Goal: Information Seeking & Learning: Learn about a topic

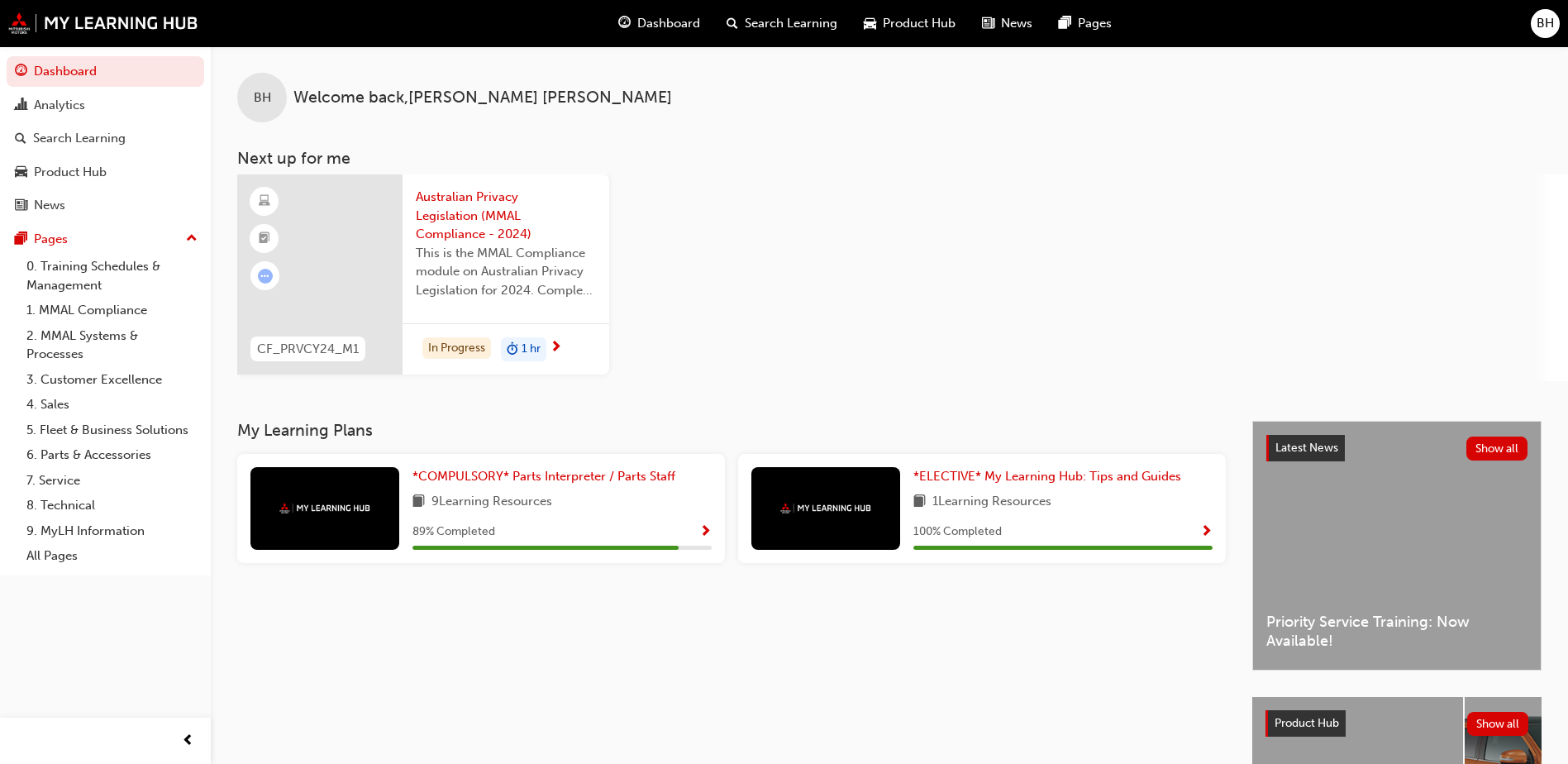
click at [455, 216] on span "Australian Privacy Legislation (MMAL Compliance - 2024)" at bounding box center [505, 216] width 180 height 56
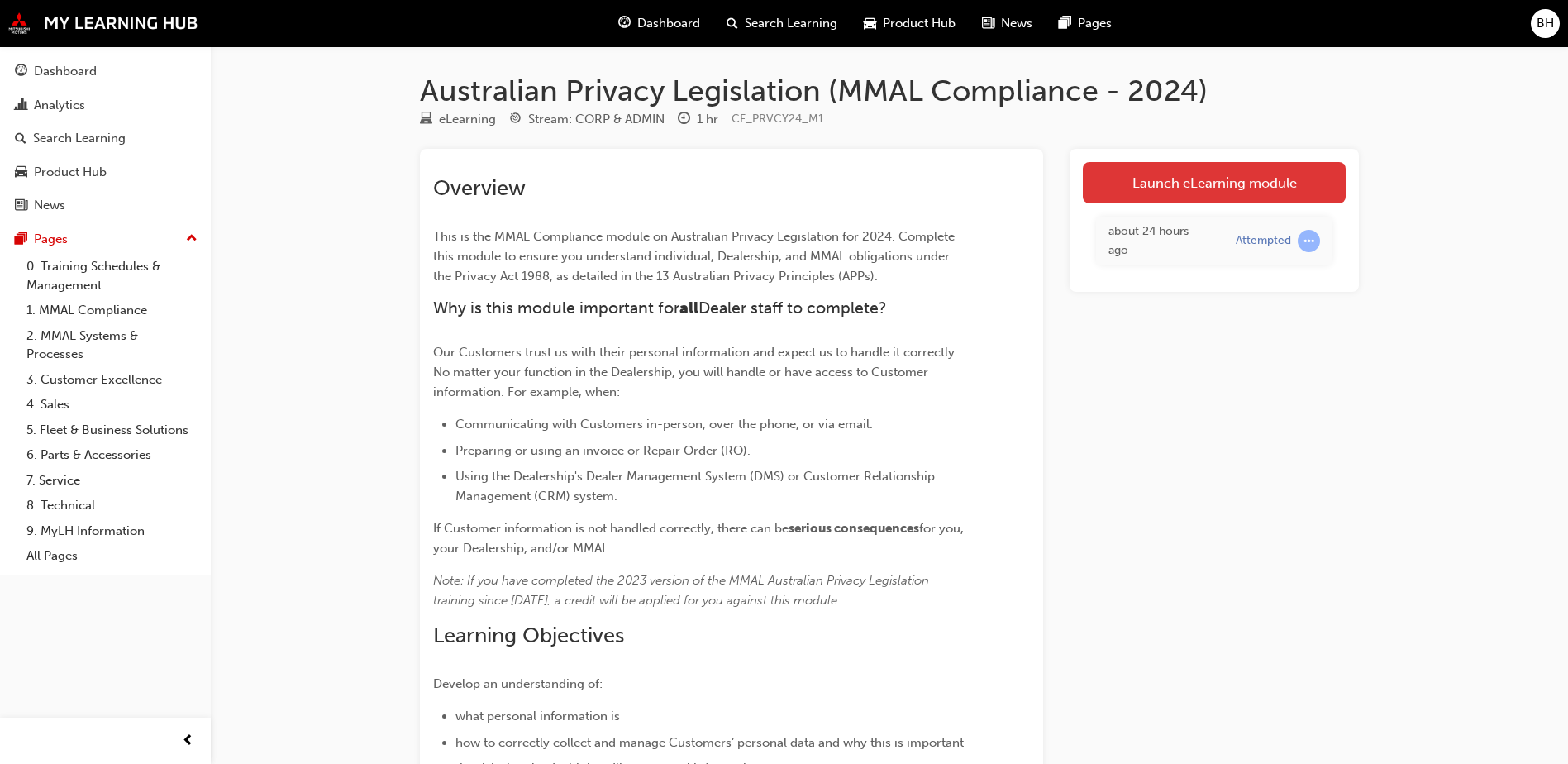
click at [1196, 180] on link "Launch eLearning module" at bounding box center [1215, 183] width 263 height 41
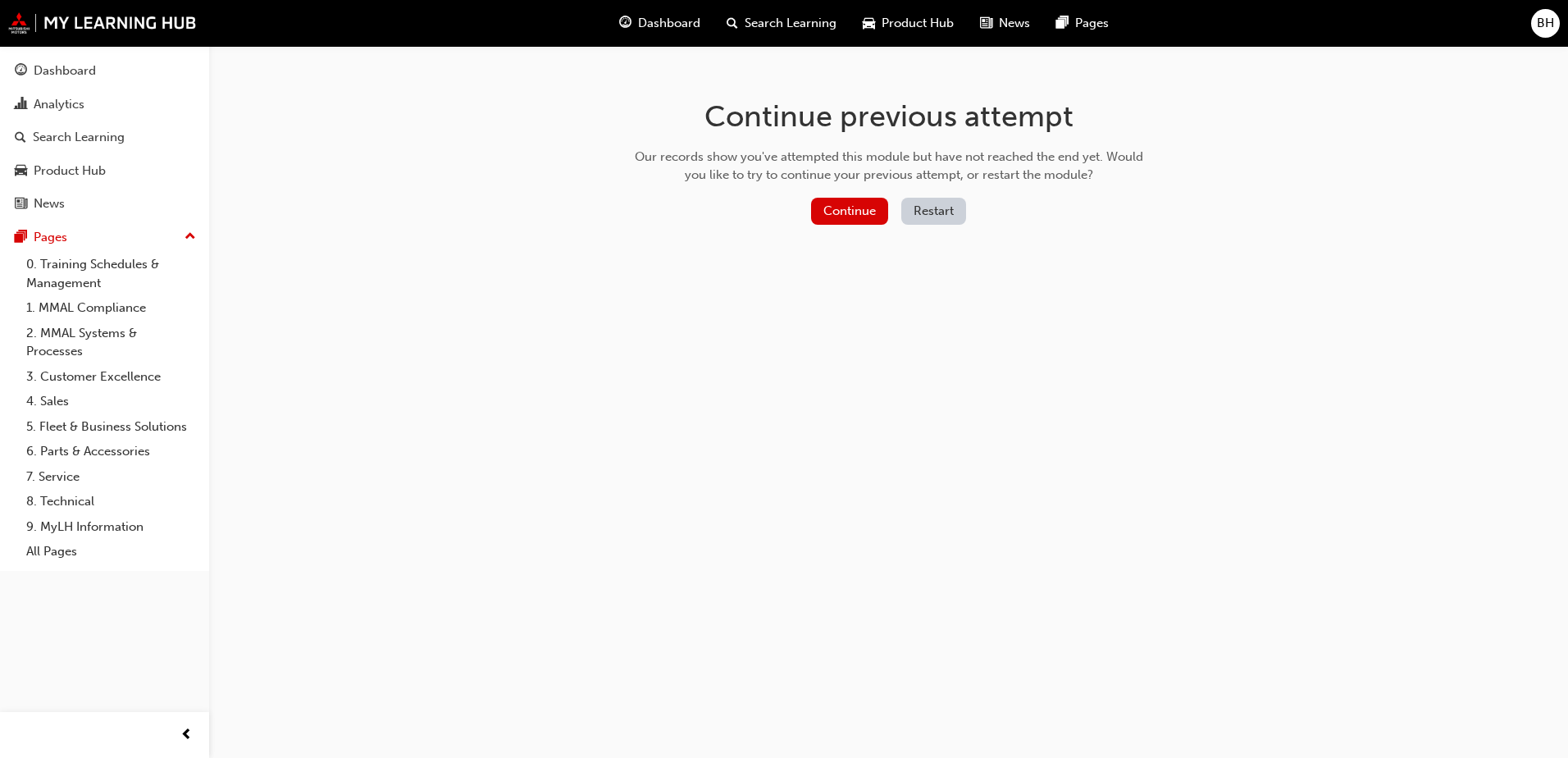
click at [834, 226] on div "Continue Restart" at bounding box center [889, 215] width 520 height 34
click at [839, 217] on button "Continue" at bounding box center [849, 211] width 77 height 27
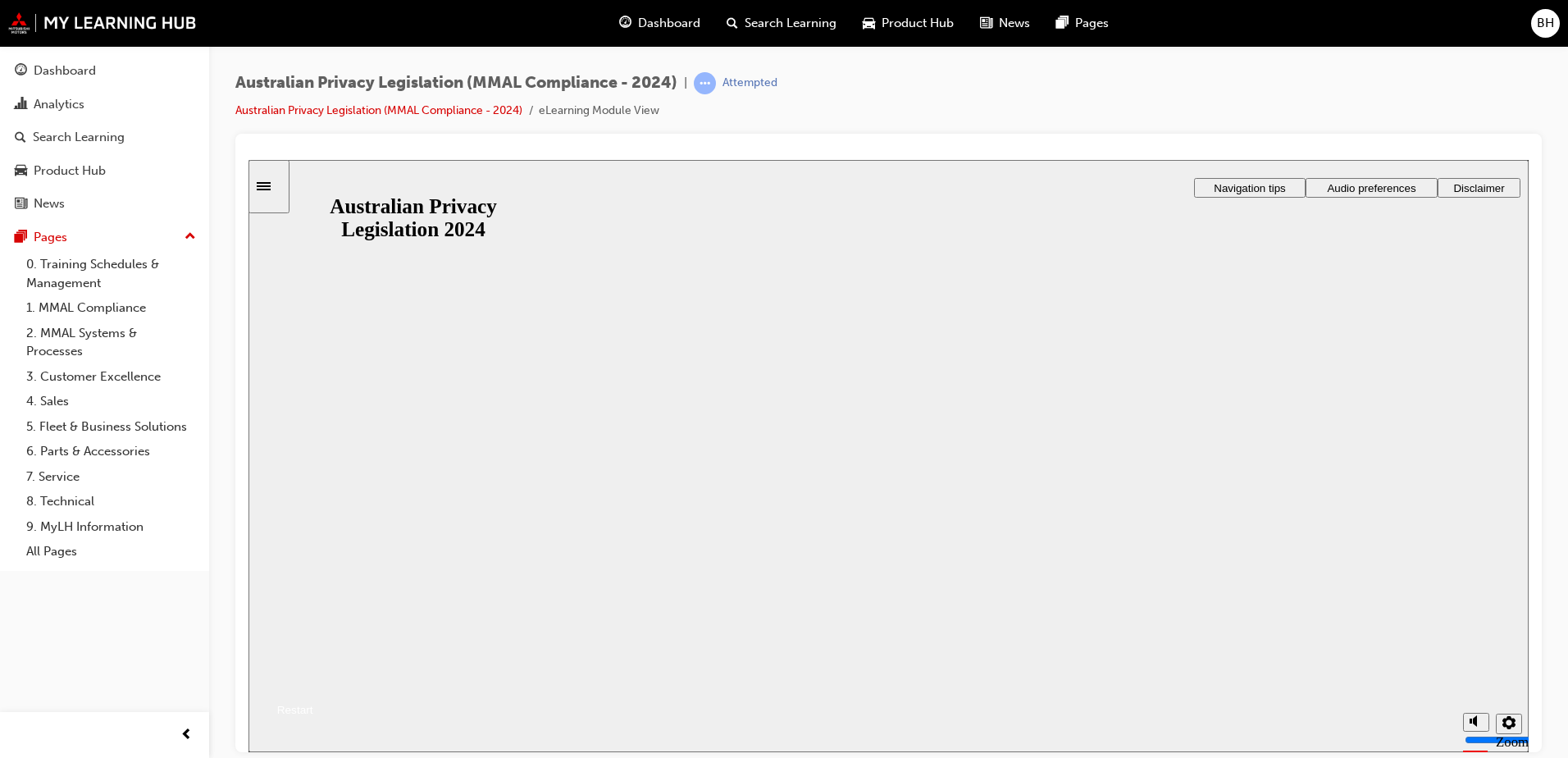
click at [313, 679] on button "Resume" at bounding box center [280, 690] width 65 height 21
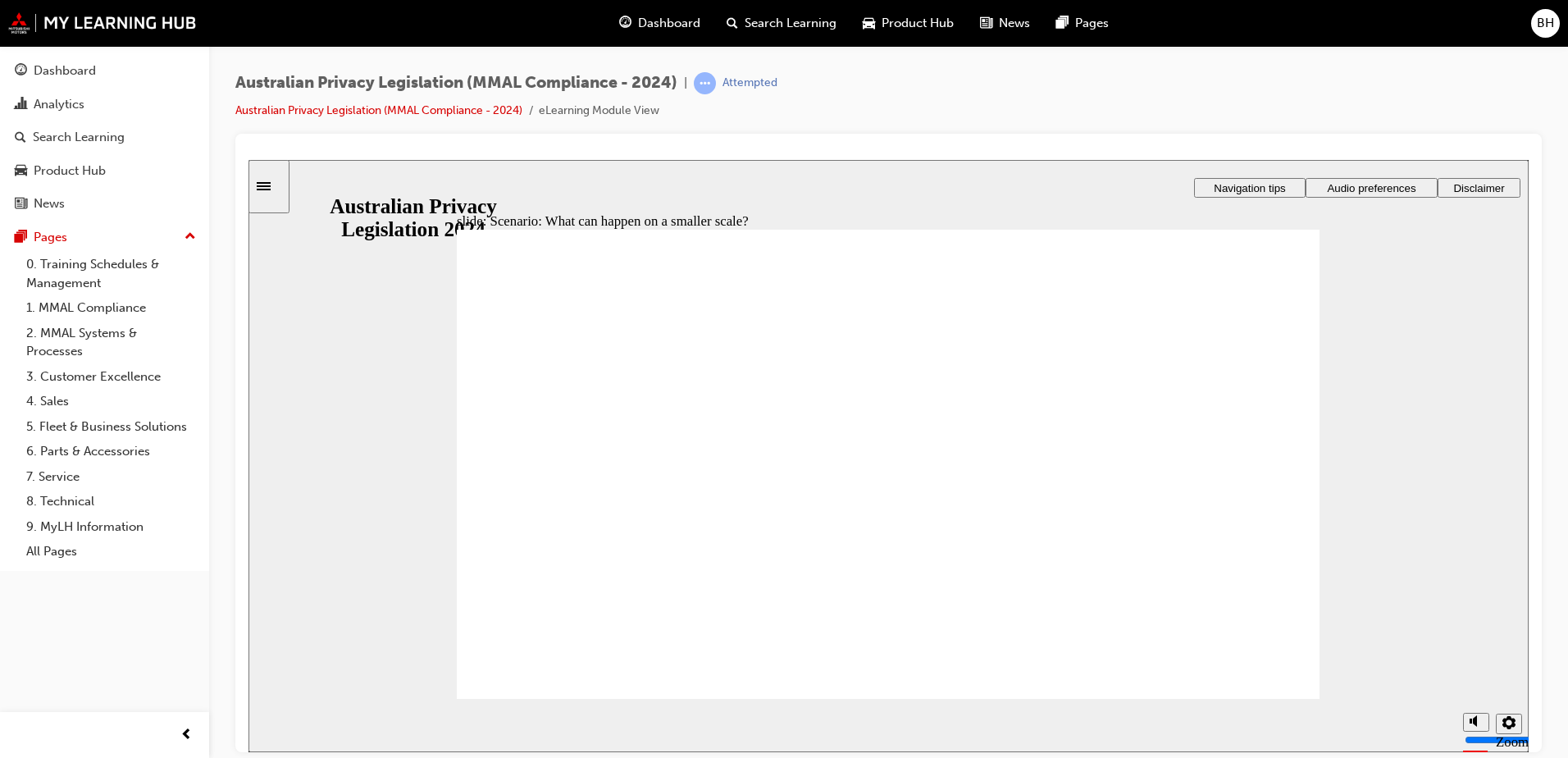
radio input "true"
drag, startPoint x: 838, startPoint y: 508, endPoint x: 860, endPoint y: 529, distance: 30.4
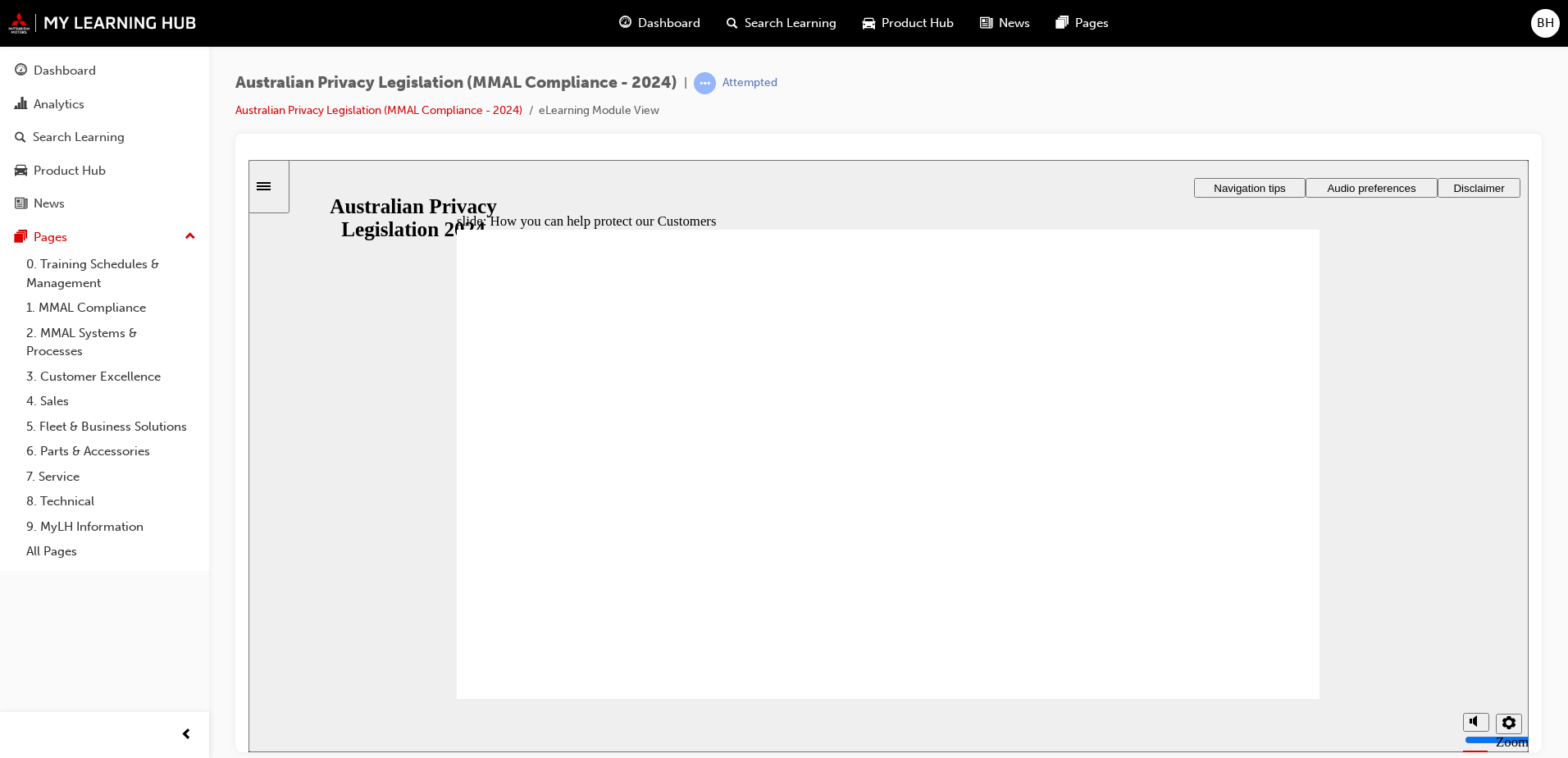
radio input "true"
drag, startPoint x: 1002, startPoint y: 516, endPoint x: 1022, endPoint y: 518, distance: 20.1
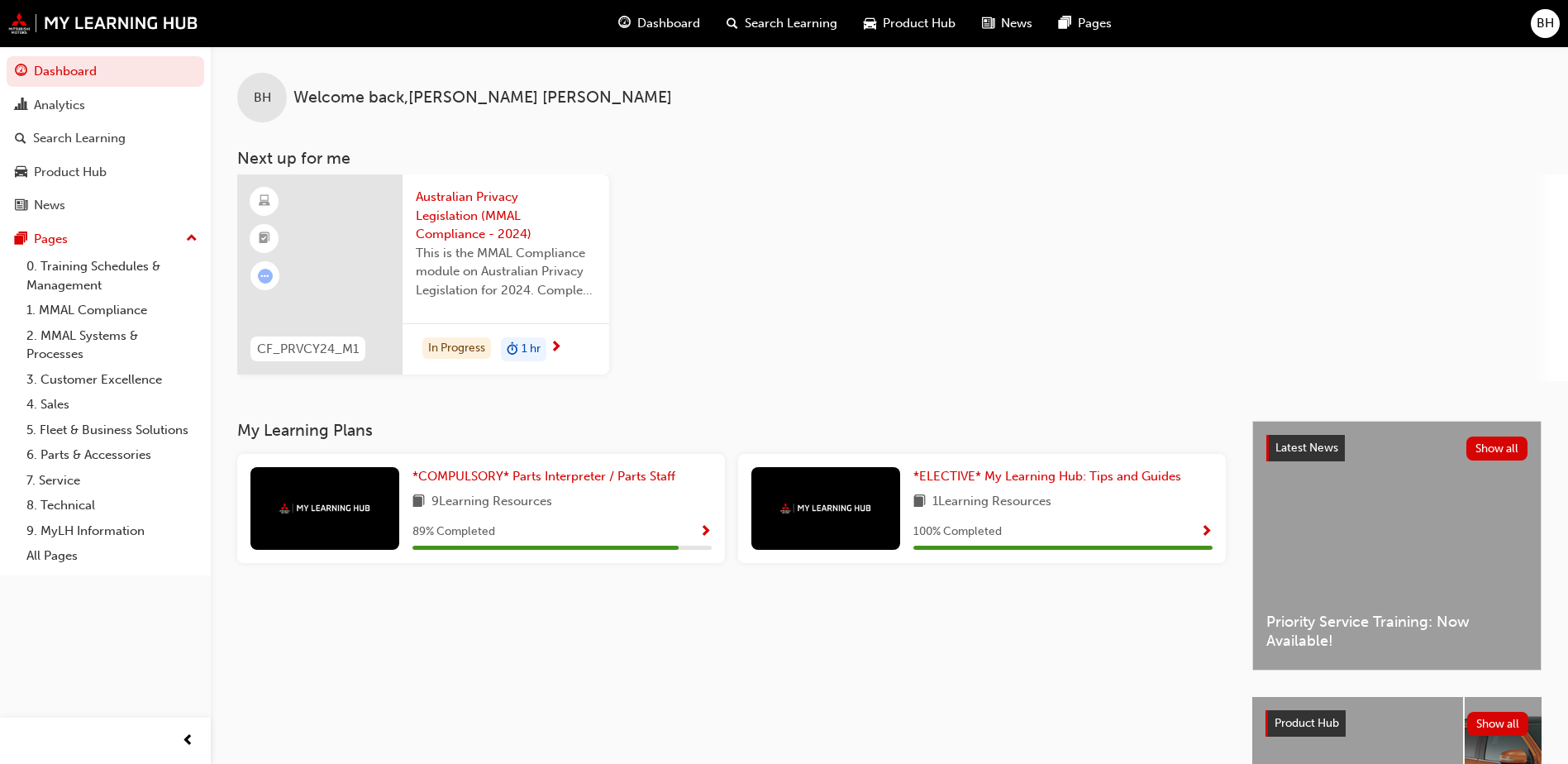
click at [501, 217] on span "Australian Privacy Legislation (MMAL Compliance - 2024)" at bounding box center [505, 216] width 180 height 56
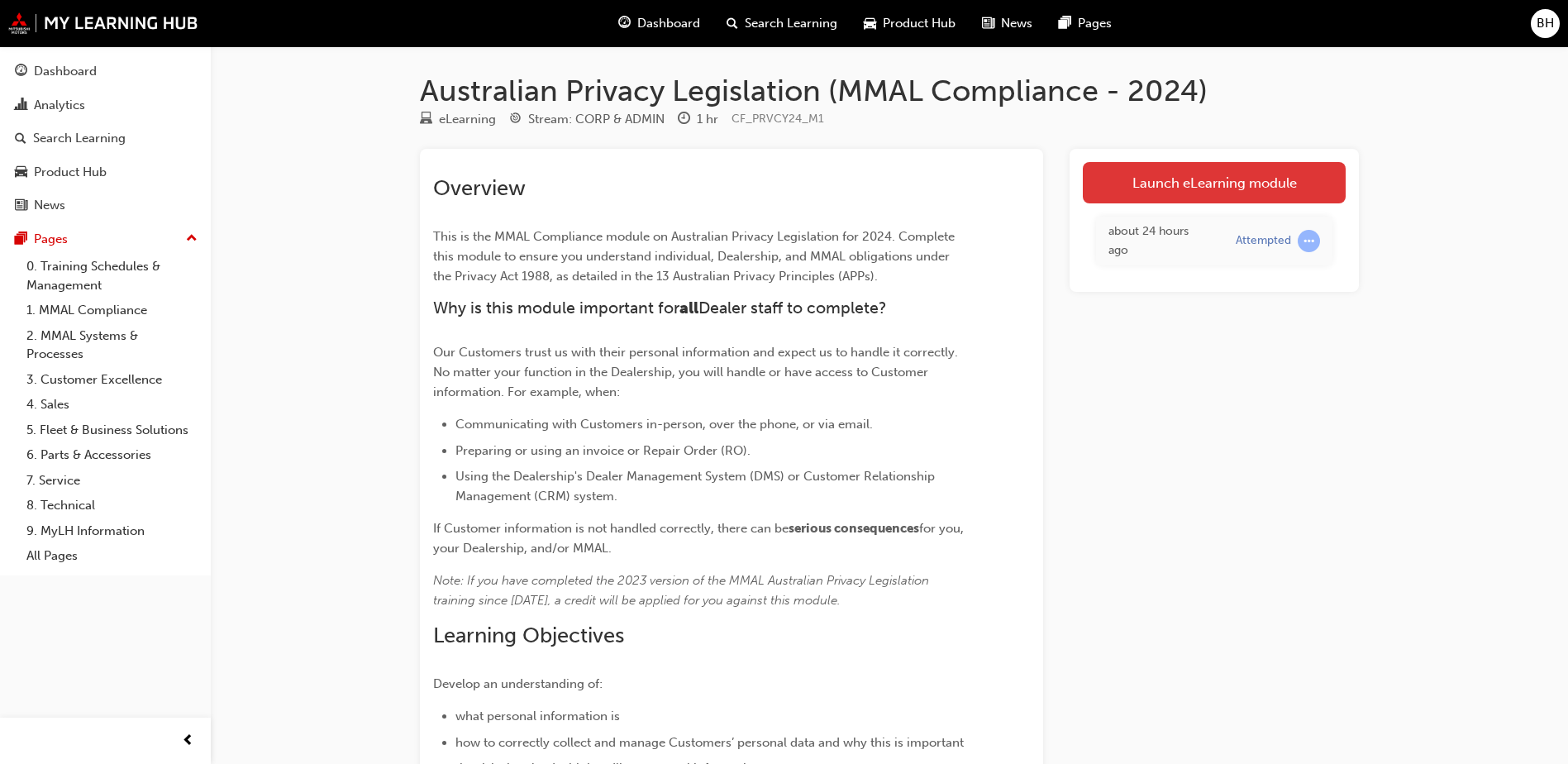
click at [1274, 180] on link "Launch eLearning module" at bounding box center [1215, 183] width 263 height 41
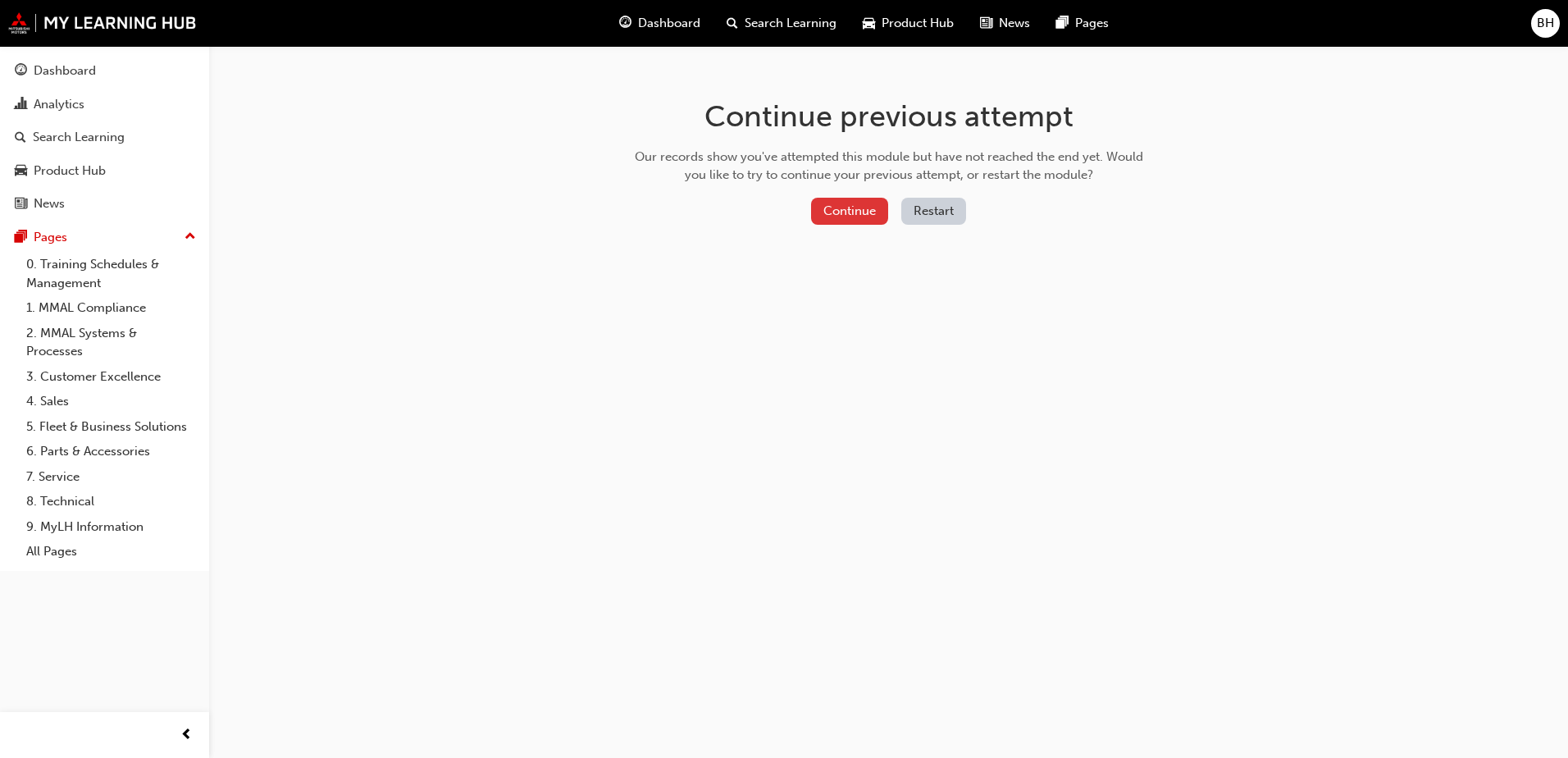
click at [845, 209] on button "Continue" at bounding box center [849, 211] width 77 height 27
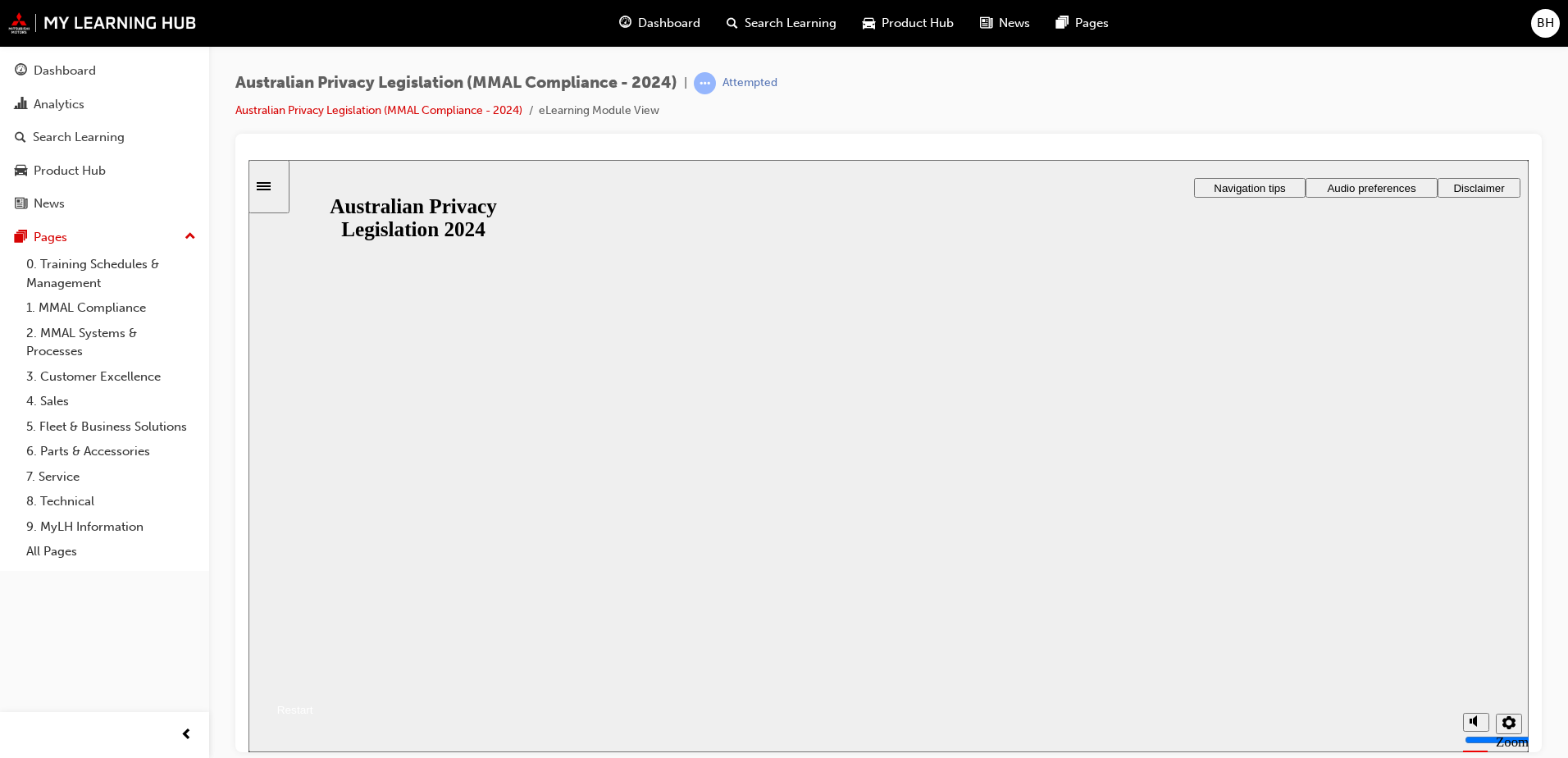
click at [313, 679] on button "Resume" at bounding box center [280, 690] width 65 height 21
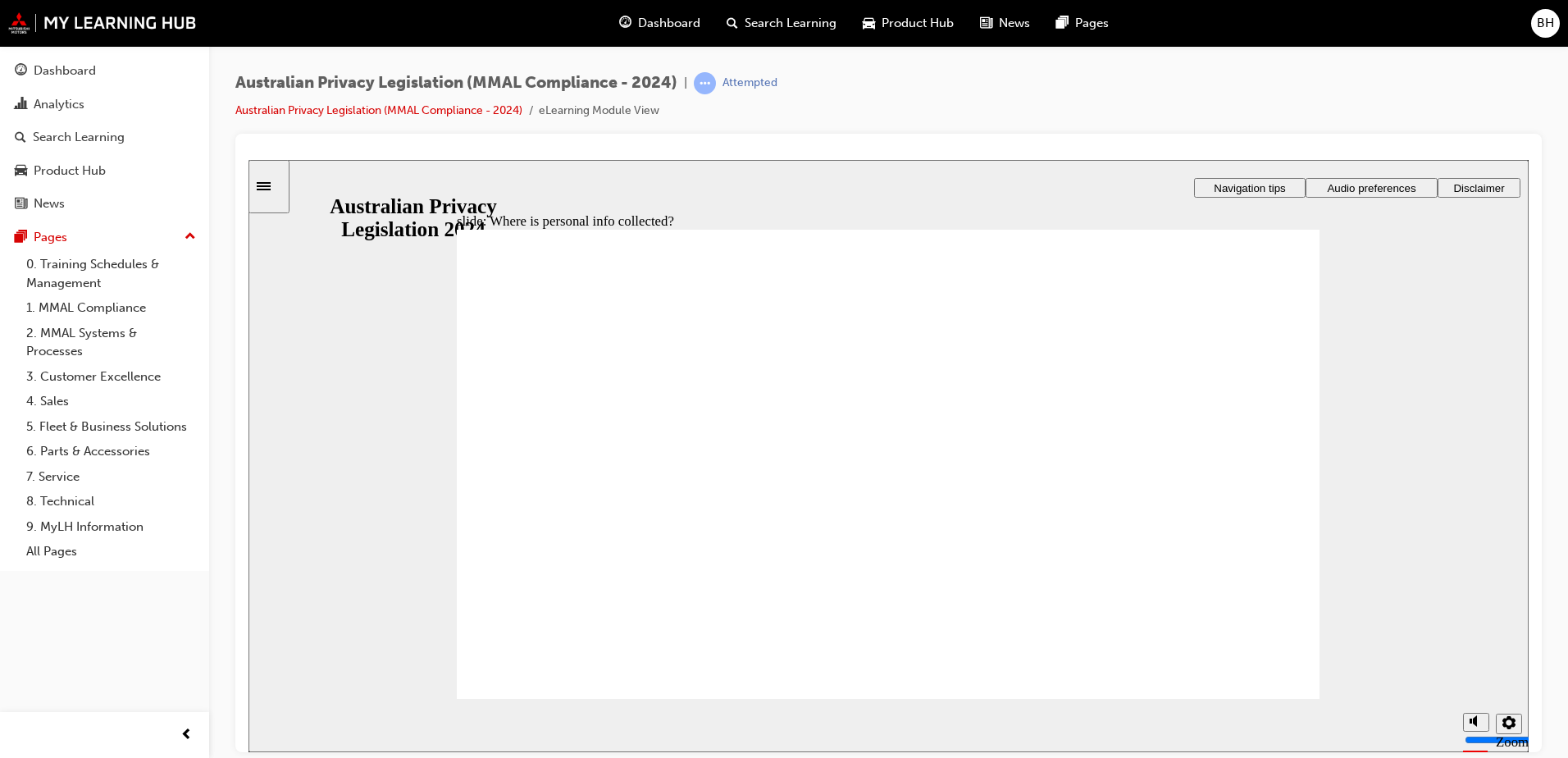
drag, startPoint x: 880, startPoint y: 428, endPoint x: 687, endPoint y: 525, distance: 216.0
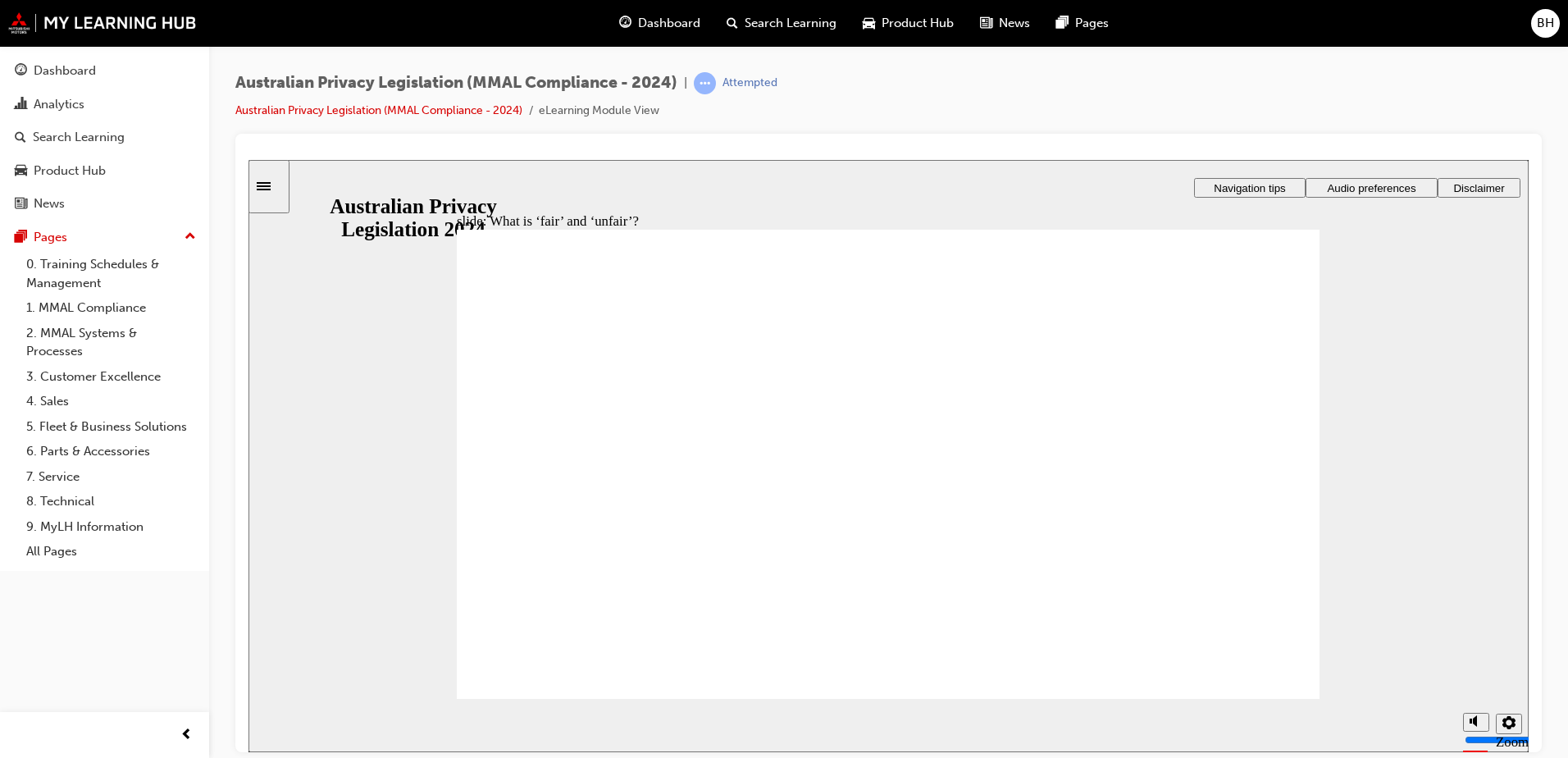
drag, startPoint x: 856, startPoint y: 414, endPoint x: 1070, endPoint y: 508, distance: 233.7
drag, startPoint x: 871, startPoint y: 414, endPoint x: 1099, endPoint y: 508, distance: 246.6
drag, startPoint x: 925, startPoint y: 451, endPoint x: 618, endPoint y: 536, distance: 318.5
drag, startPoint x: 885, startPoint y: 425, endPoint x: 1142, endPoint y: 527, distance: 276.5
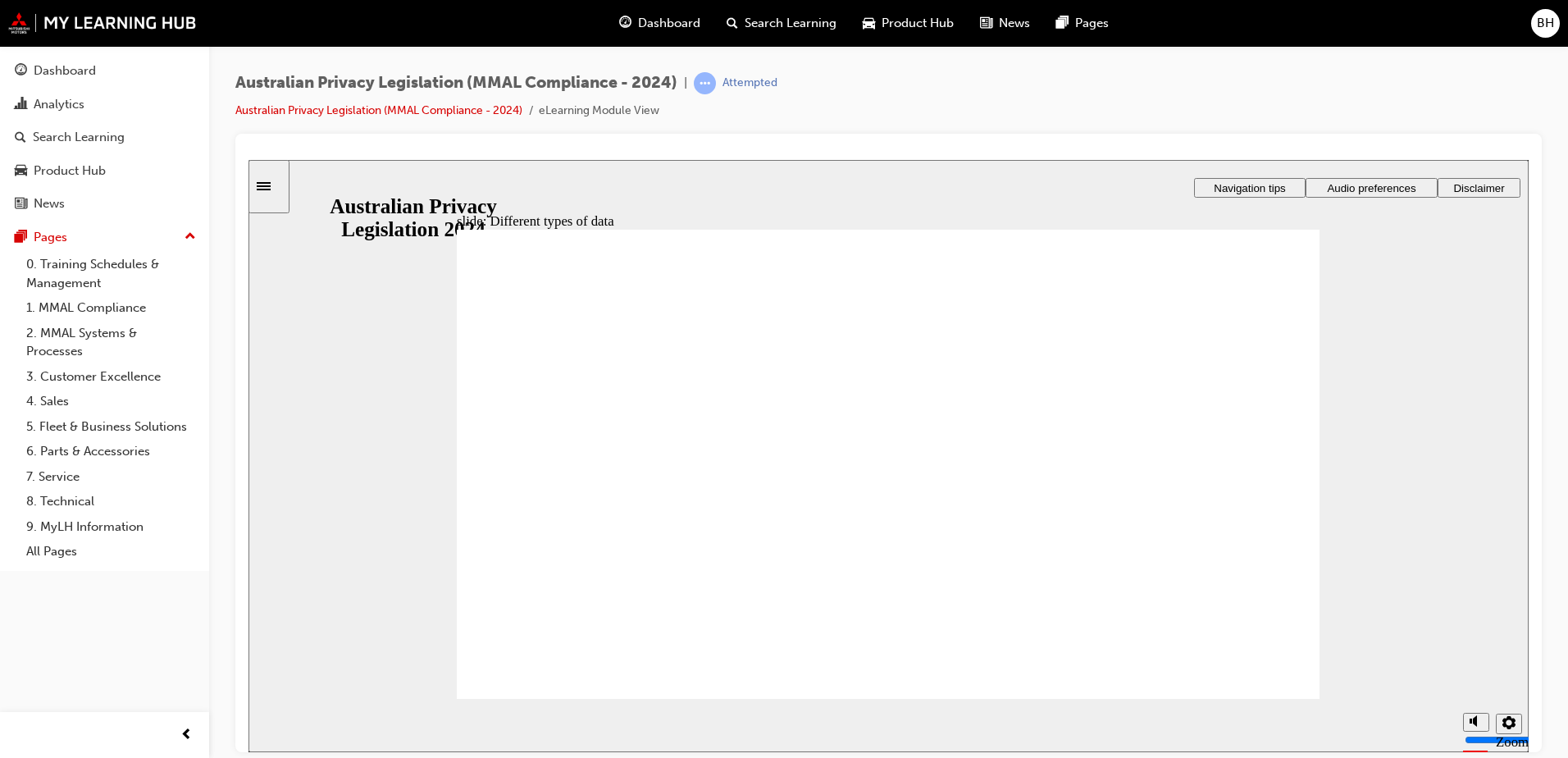
drag, startPoint x: 1179, startPoint y: 333, endPoint x: 1189, endPoint y: 370, distance: 38.3
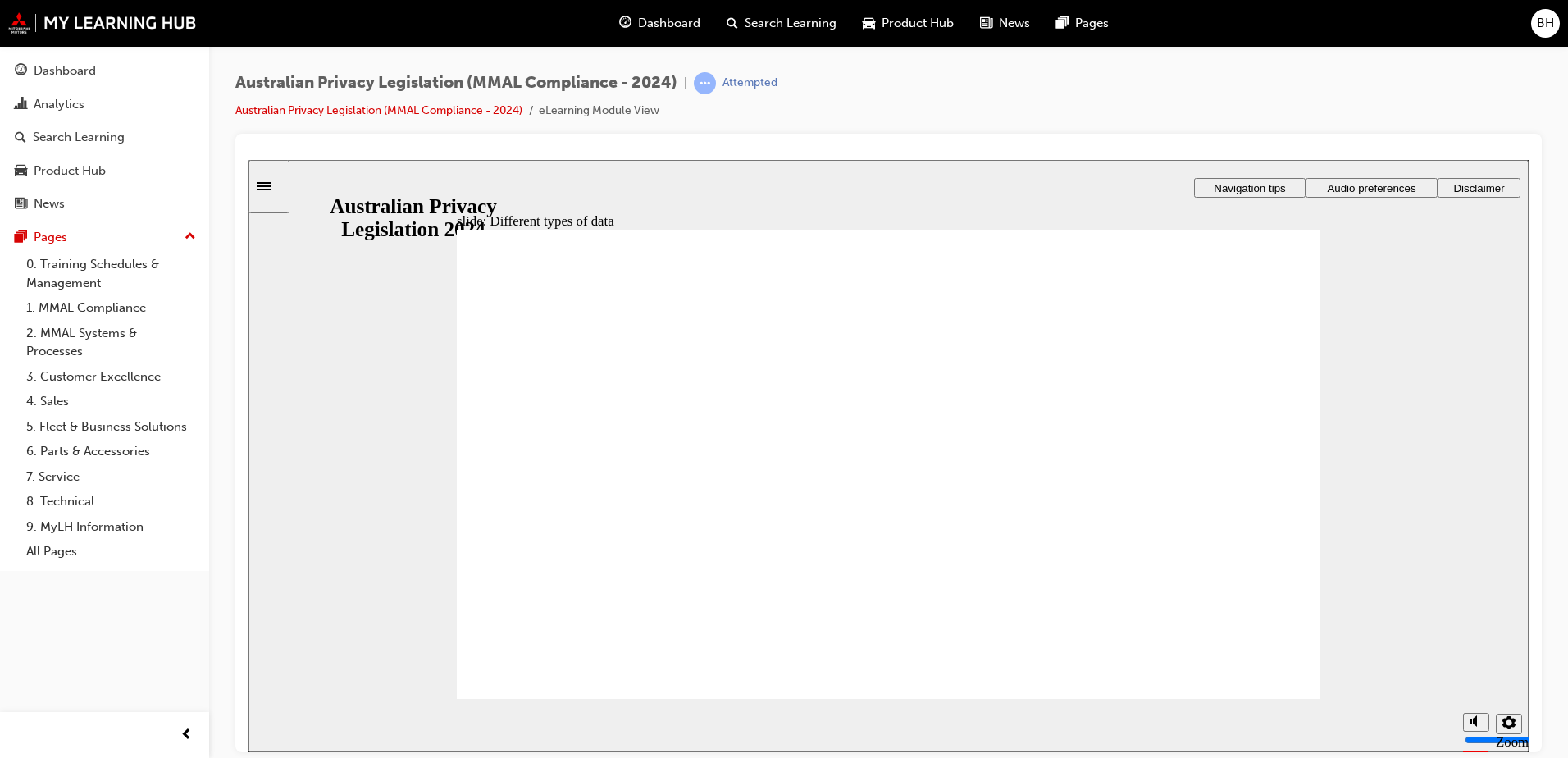
checkbox input "true"
drag, startPoint x: 572, startPoint y: 418, endPoint x: 600, endPoint y: 653, distance: 236.7
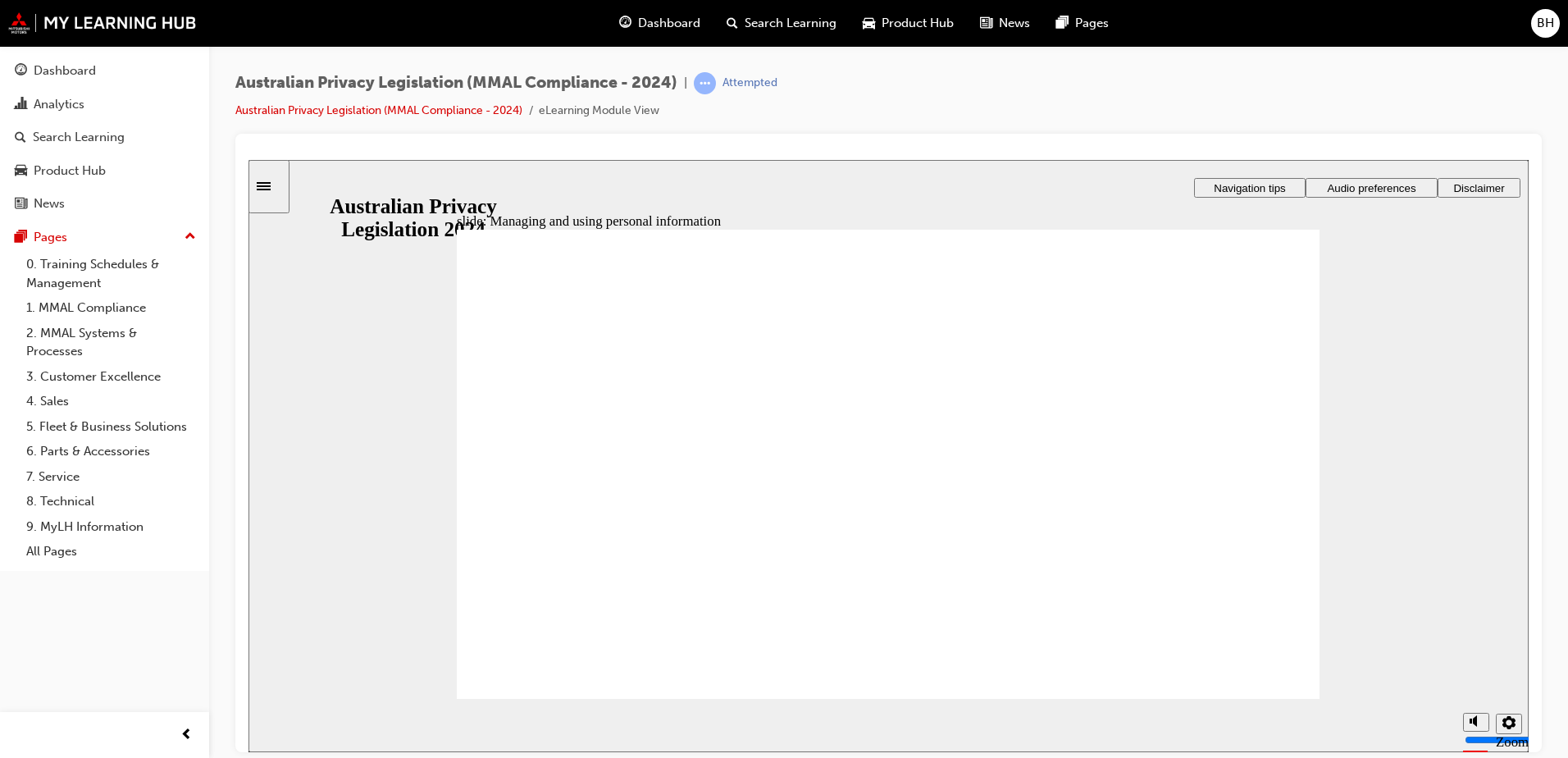
checkbox input "true"
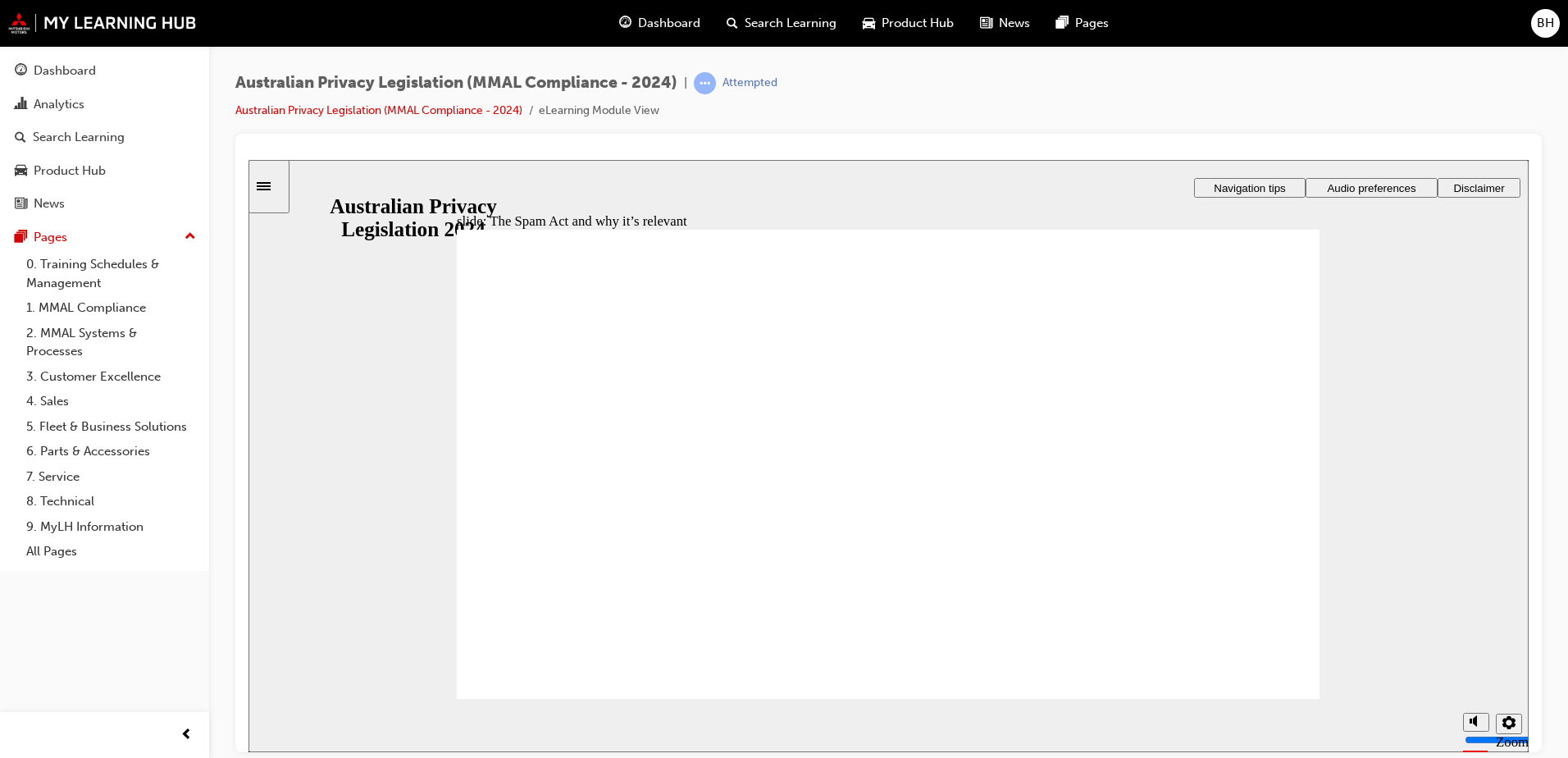
radio input "true"
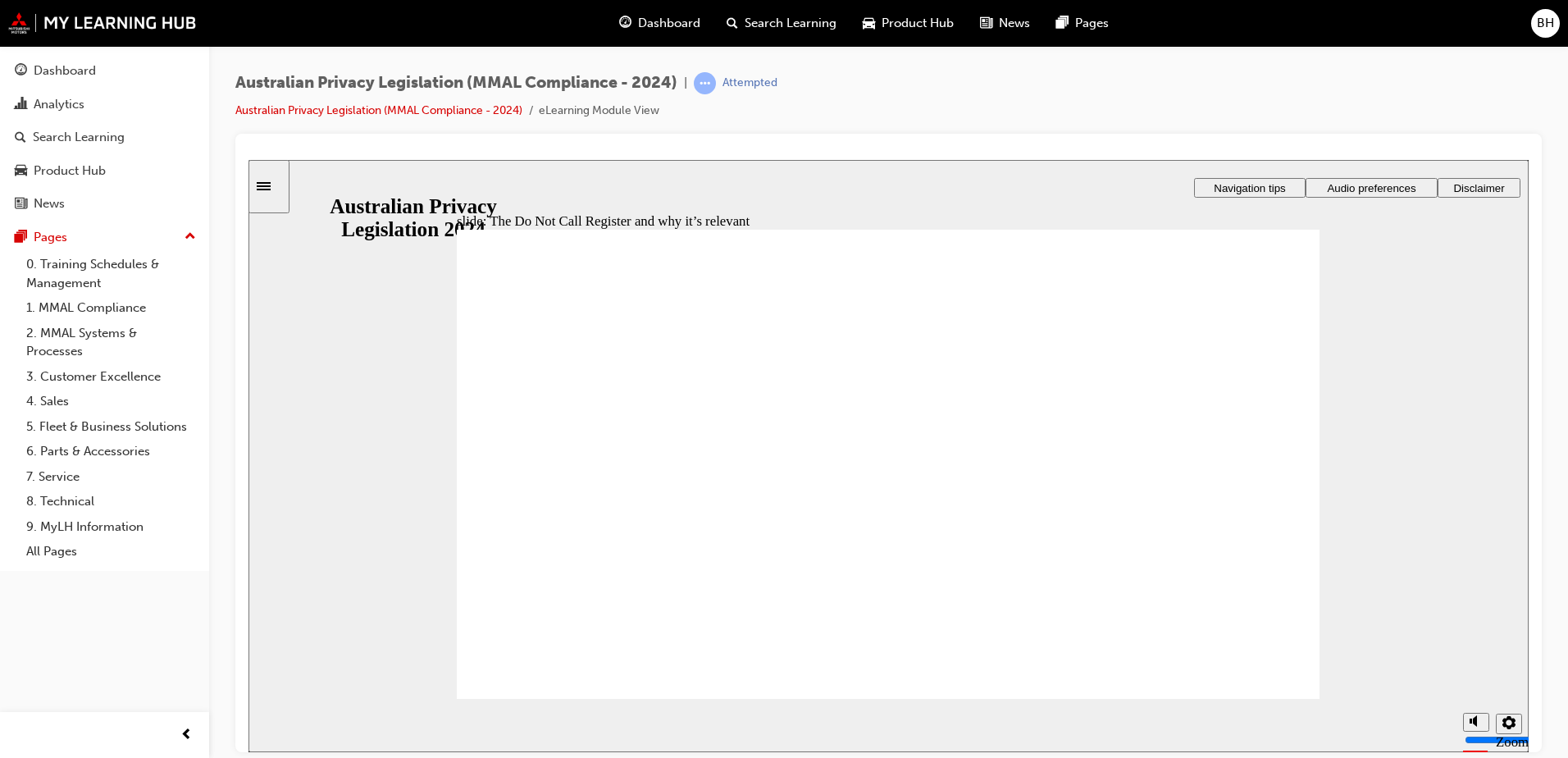
radio input "true"
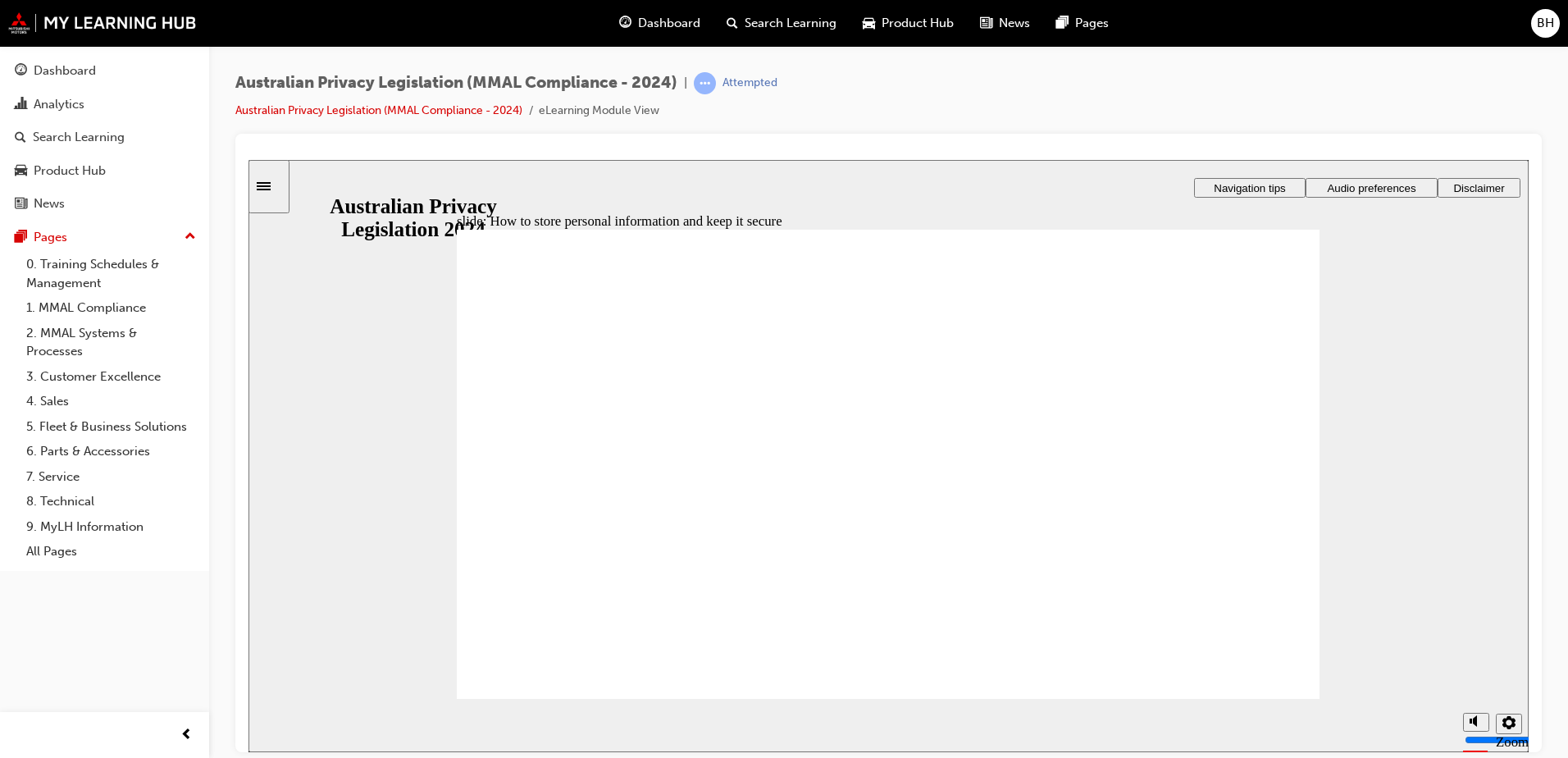
radio input "true"
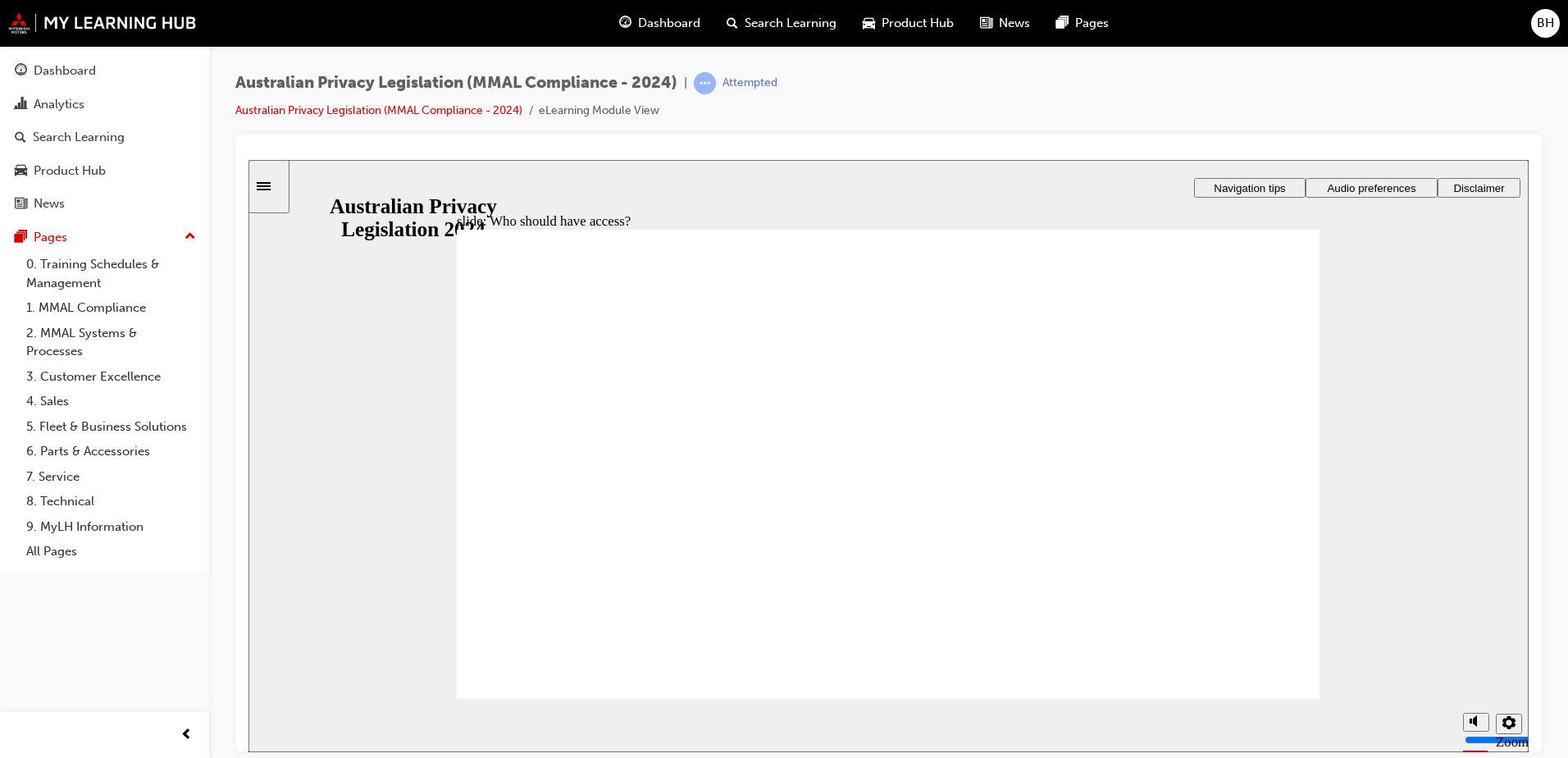
drag, startPoint x: 1071, startPoint y: 404, endPoint x: 1079, endPoint y: 405, distance: 8.1
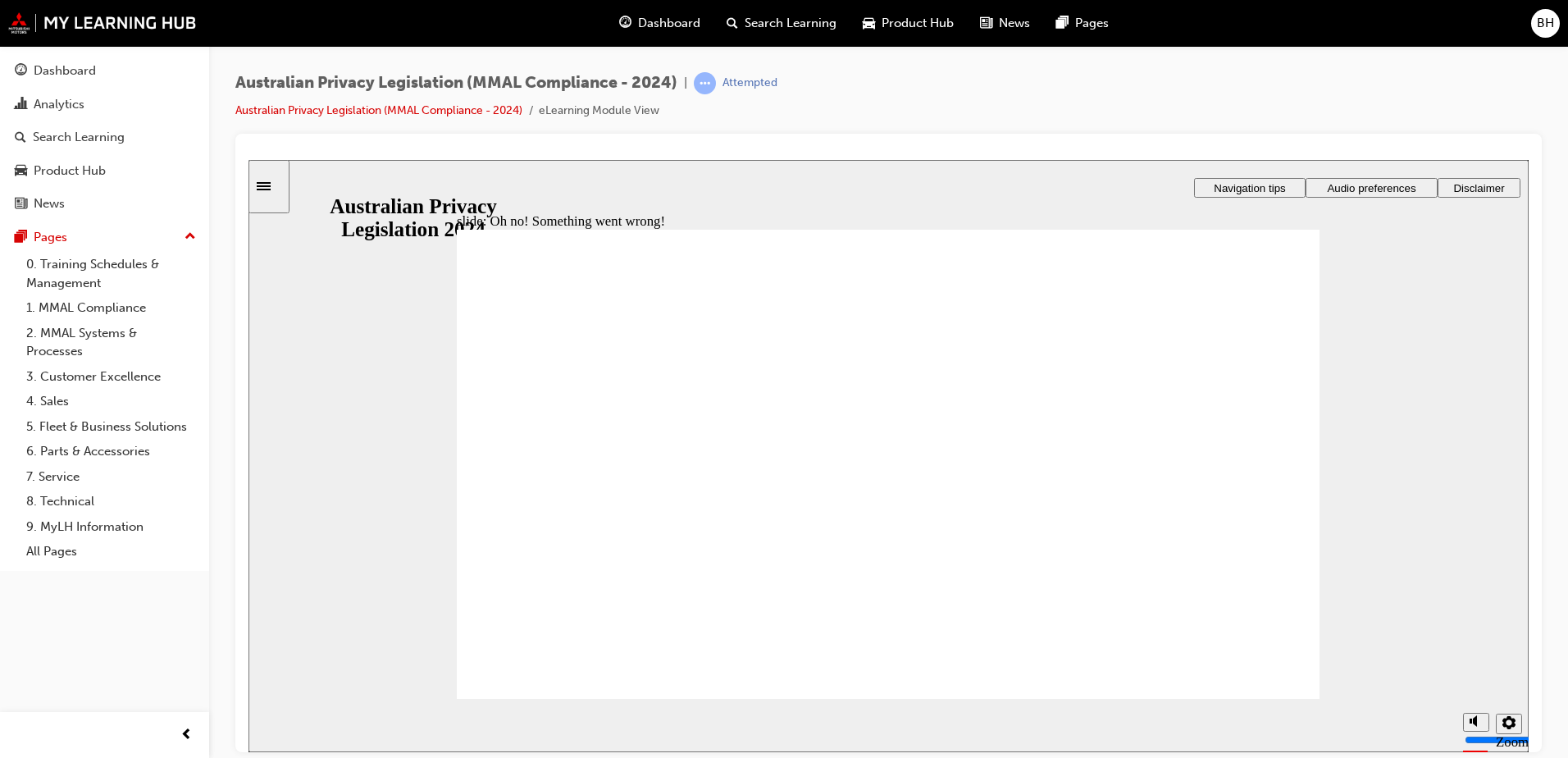
click at [1273, 699] on section "Playback Speed 2 1.75 1.5 1.25 0.75" at bounding box center [888, 725] width 1280 height 53
radio input "true"
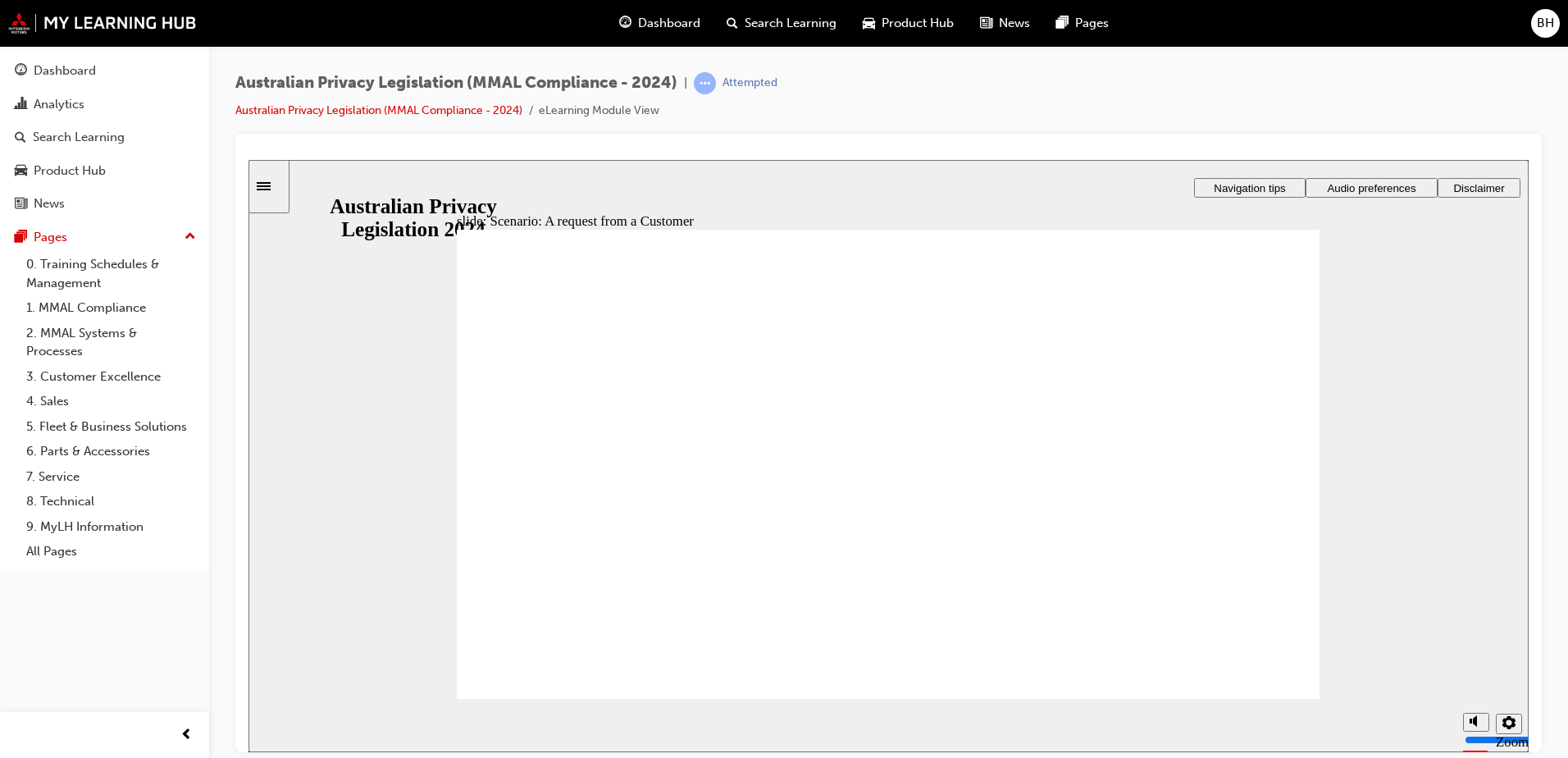
radio input "true"
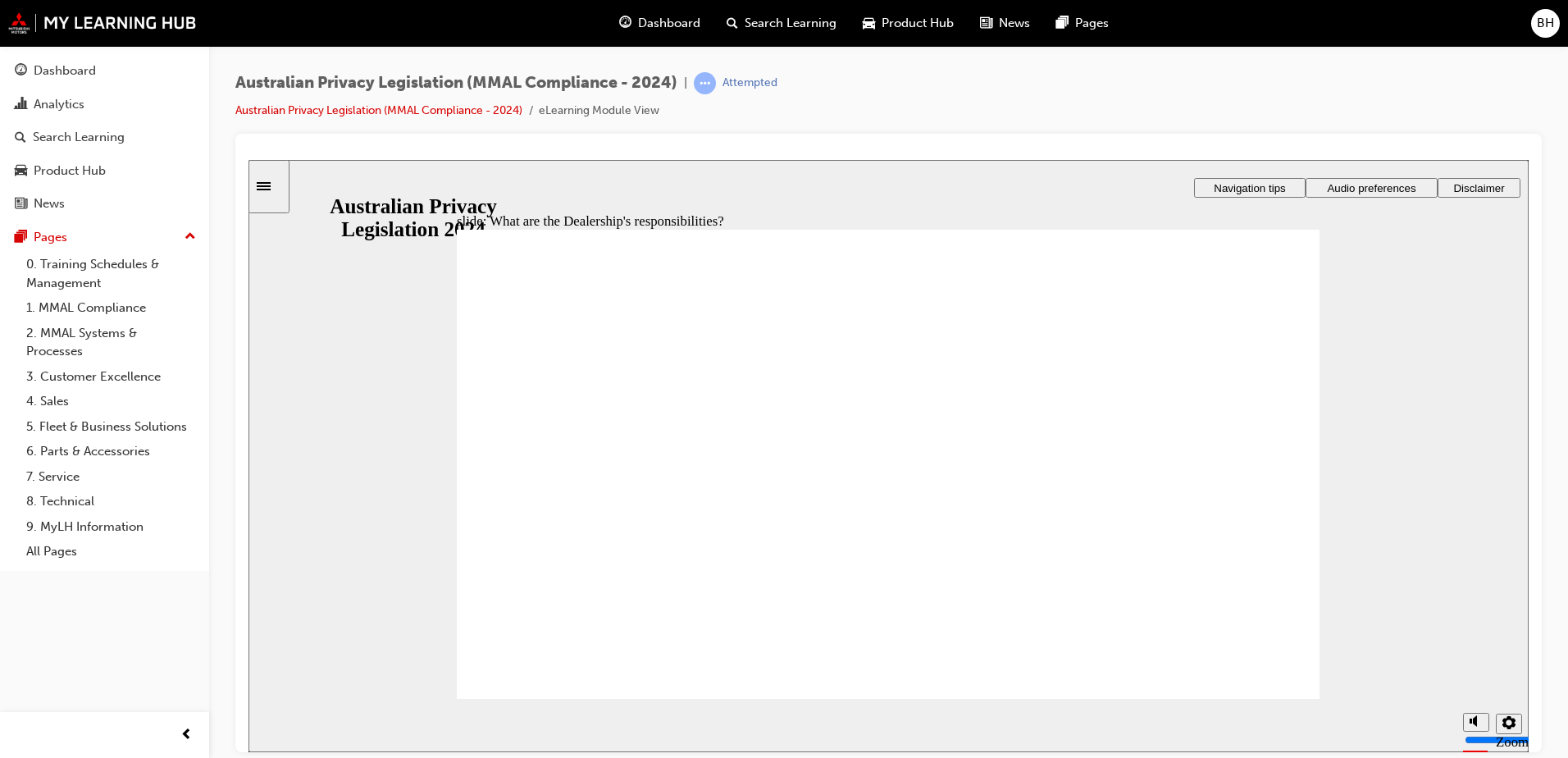
drag, startPoint x: 996, startPoint y: 383, endPoint x: 1095, endPoint y: 384, distance: 99.0
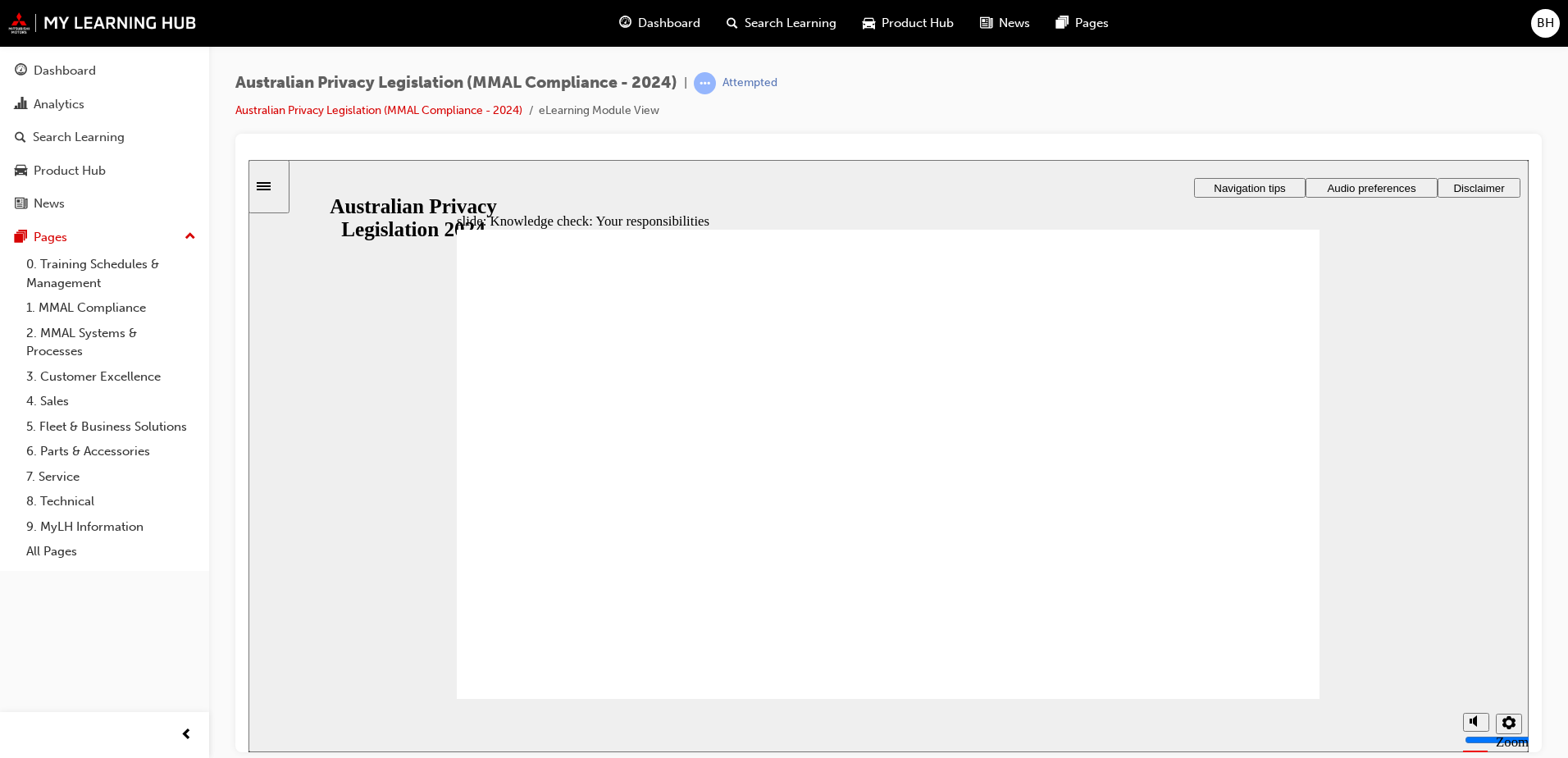
checkbox input "true"
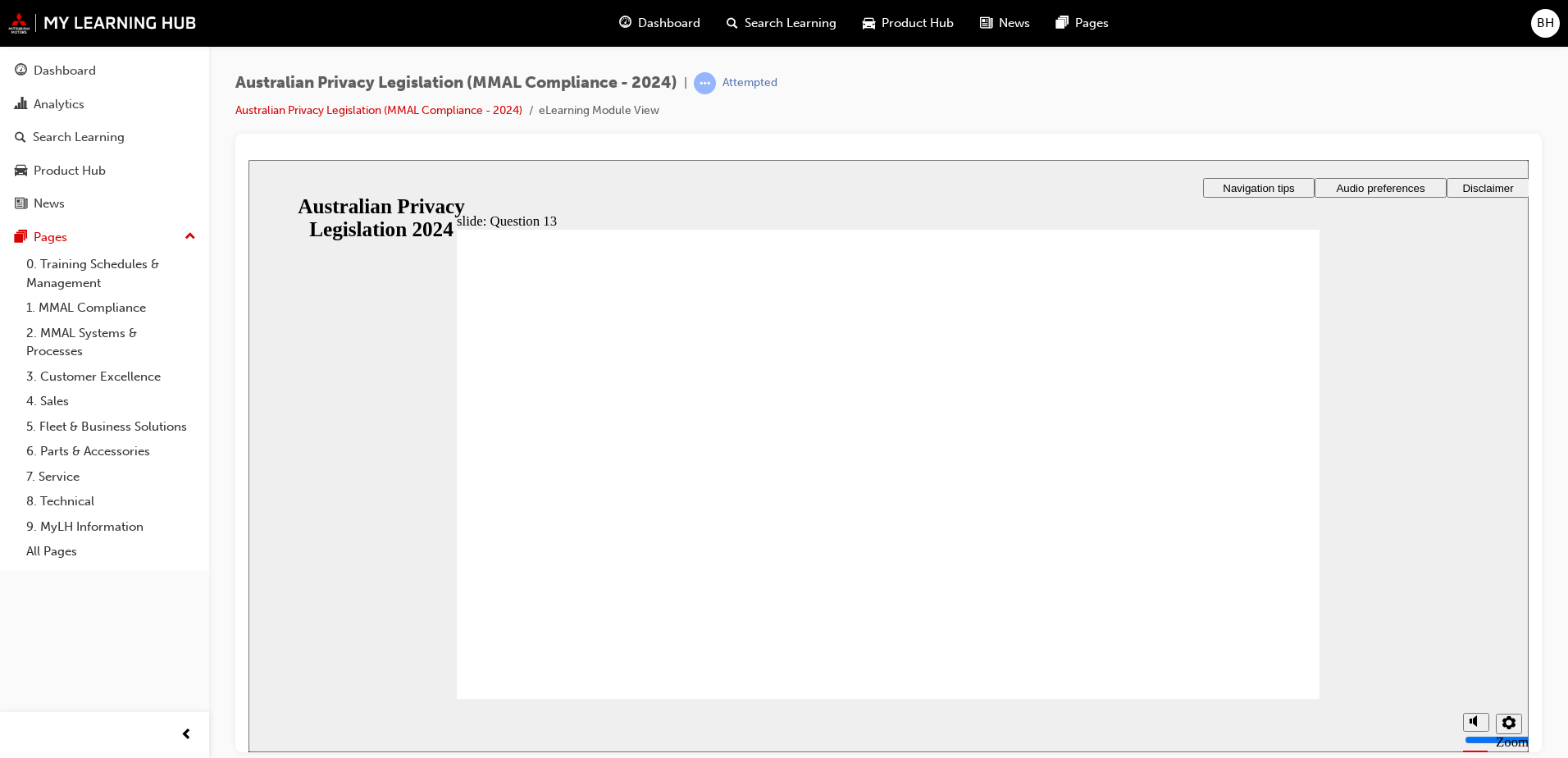
radio input "false"
radio input "true"
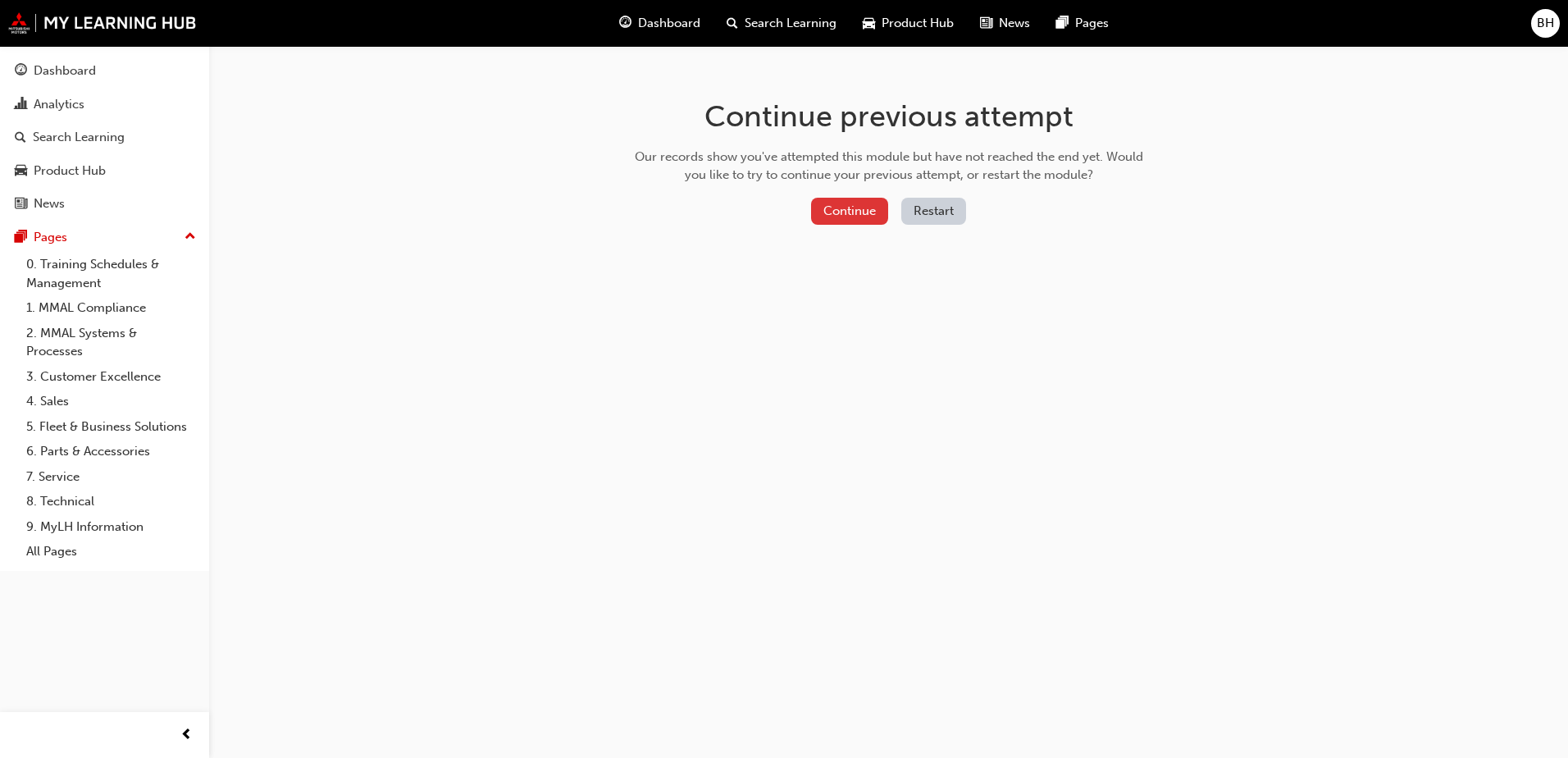
click at [849, 212] on button "Continue" at bounding box center [849, 211] width 77 height 27
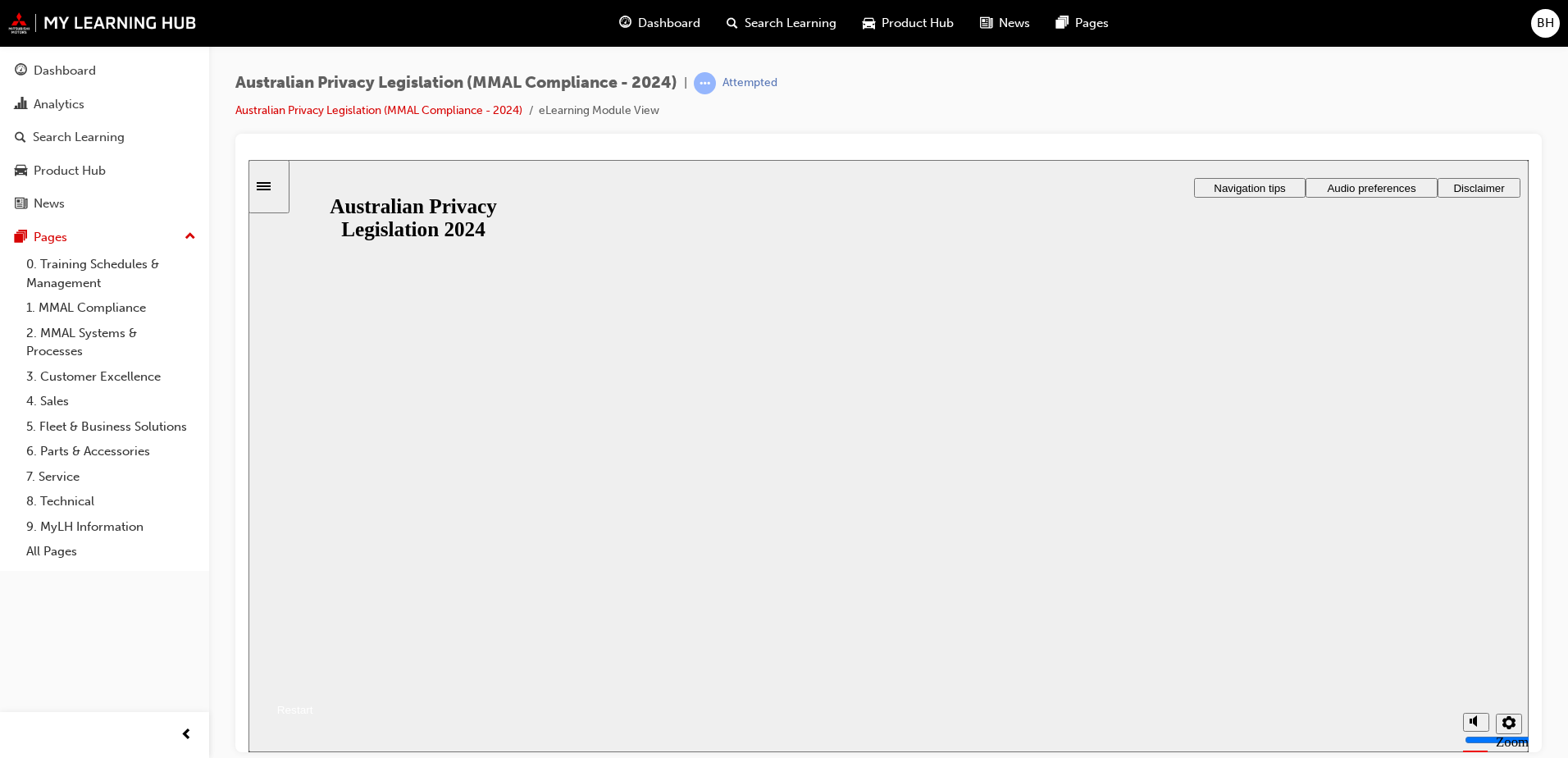
click at [313, 679] on button "Resume" at bounding box center [280, 690] width 65 height 21
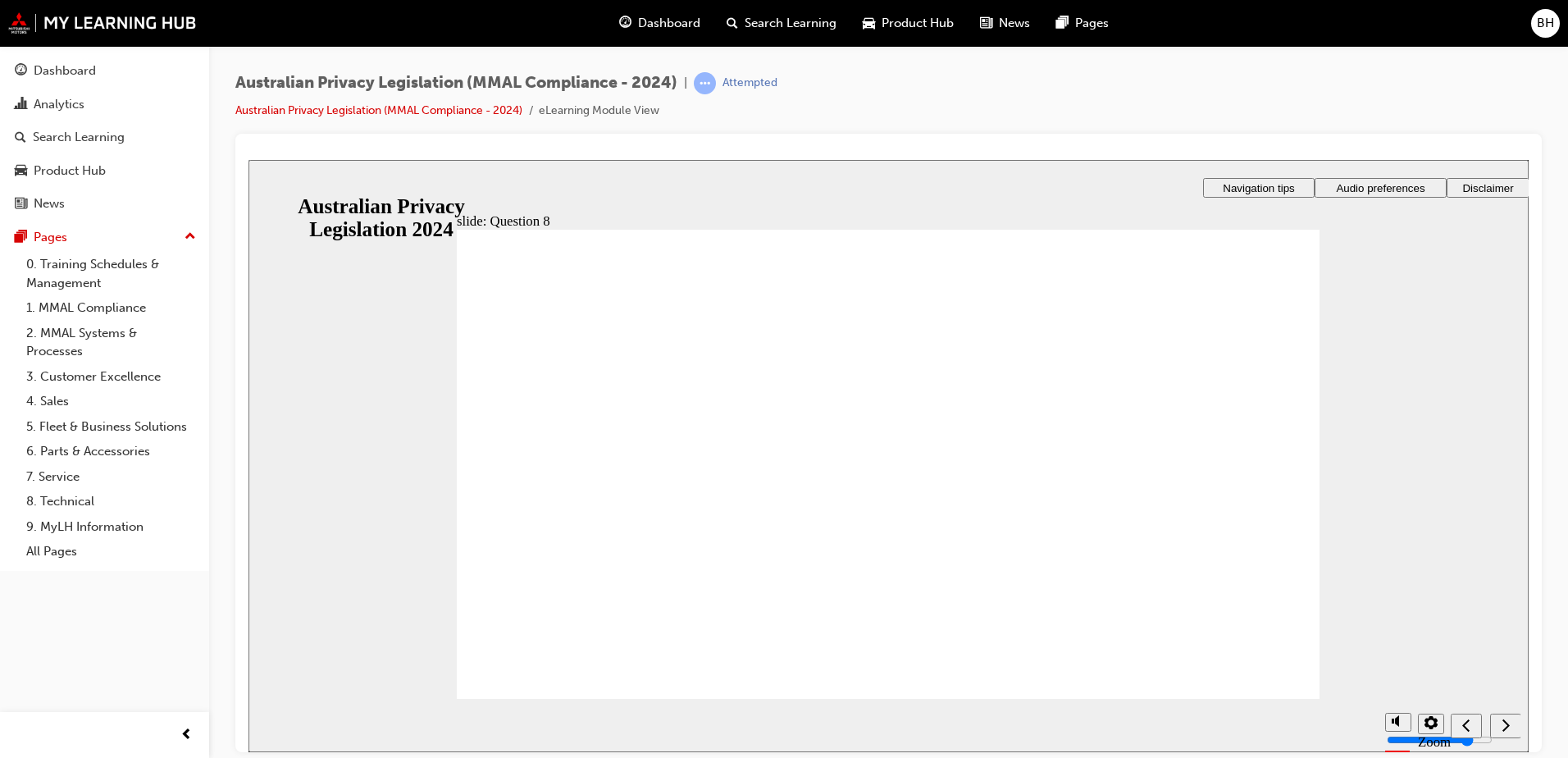
checkbox input "true"
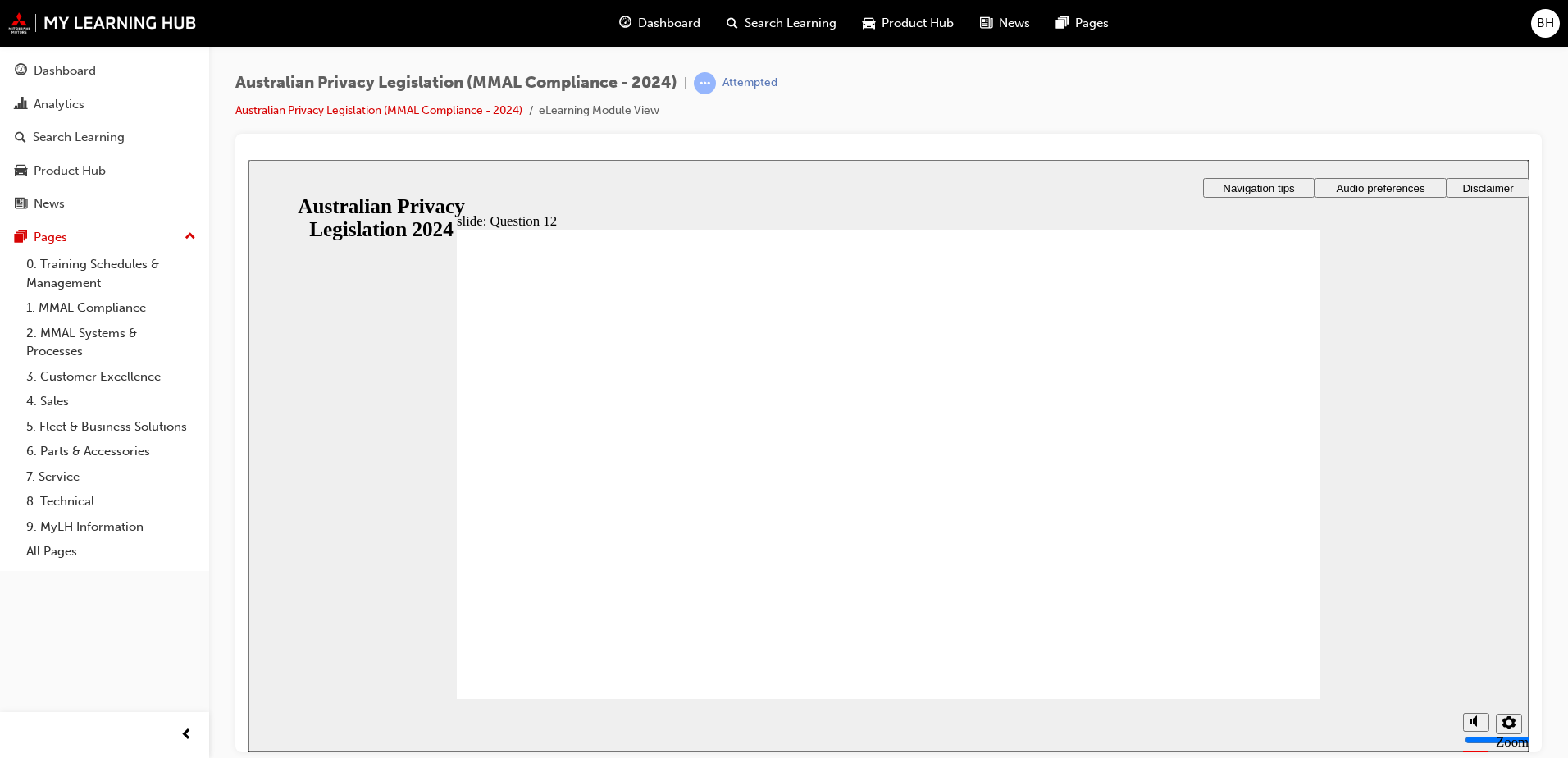
checkbox input "true"
radio input "true"
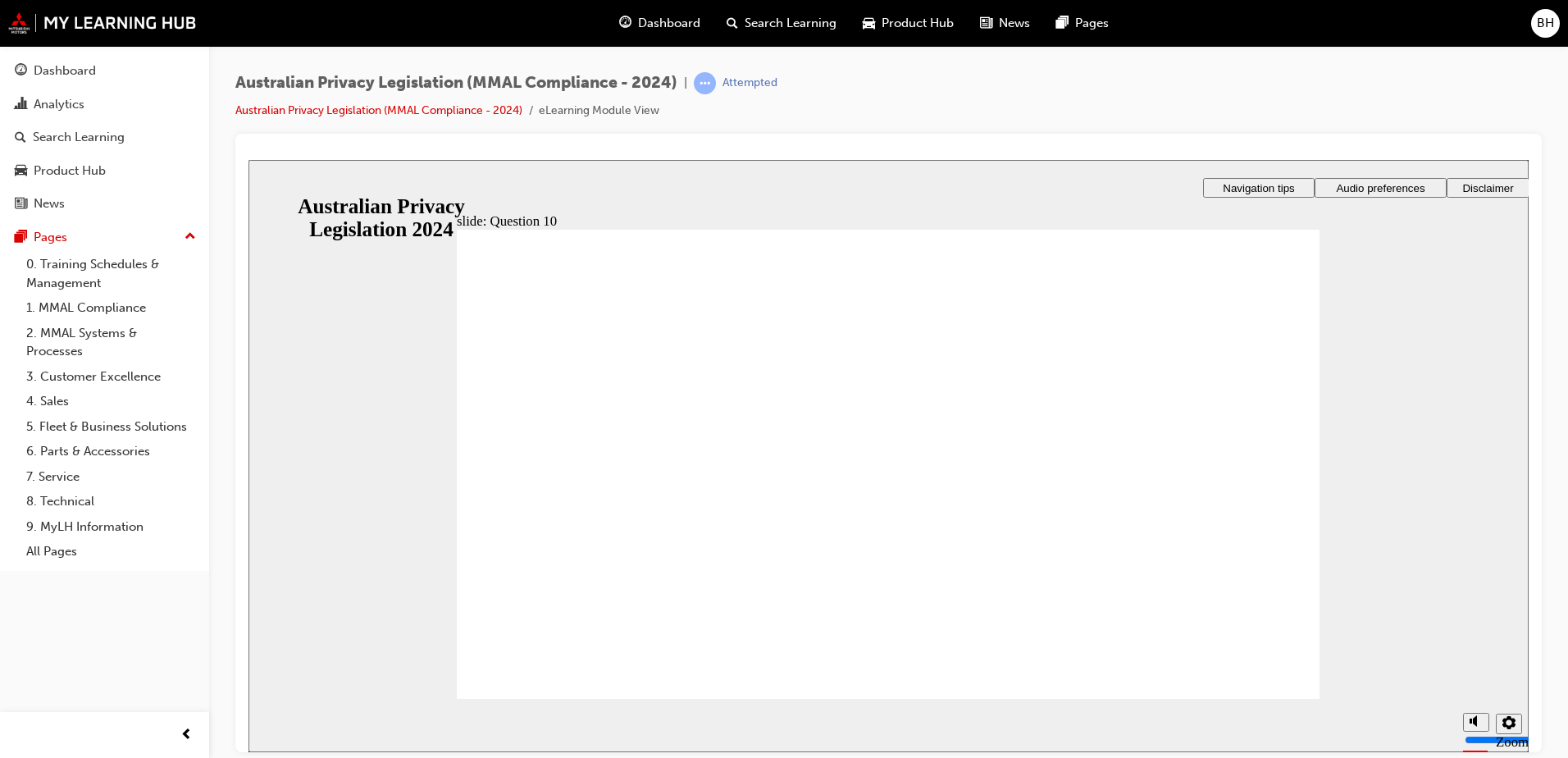
radio input "true"
drag, startPoint x: 574, startPoint y: 680, endPoint x: 569, endPoint y: 663, distance: 17.7
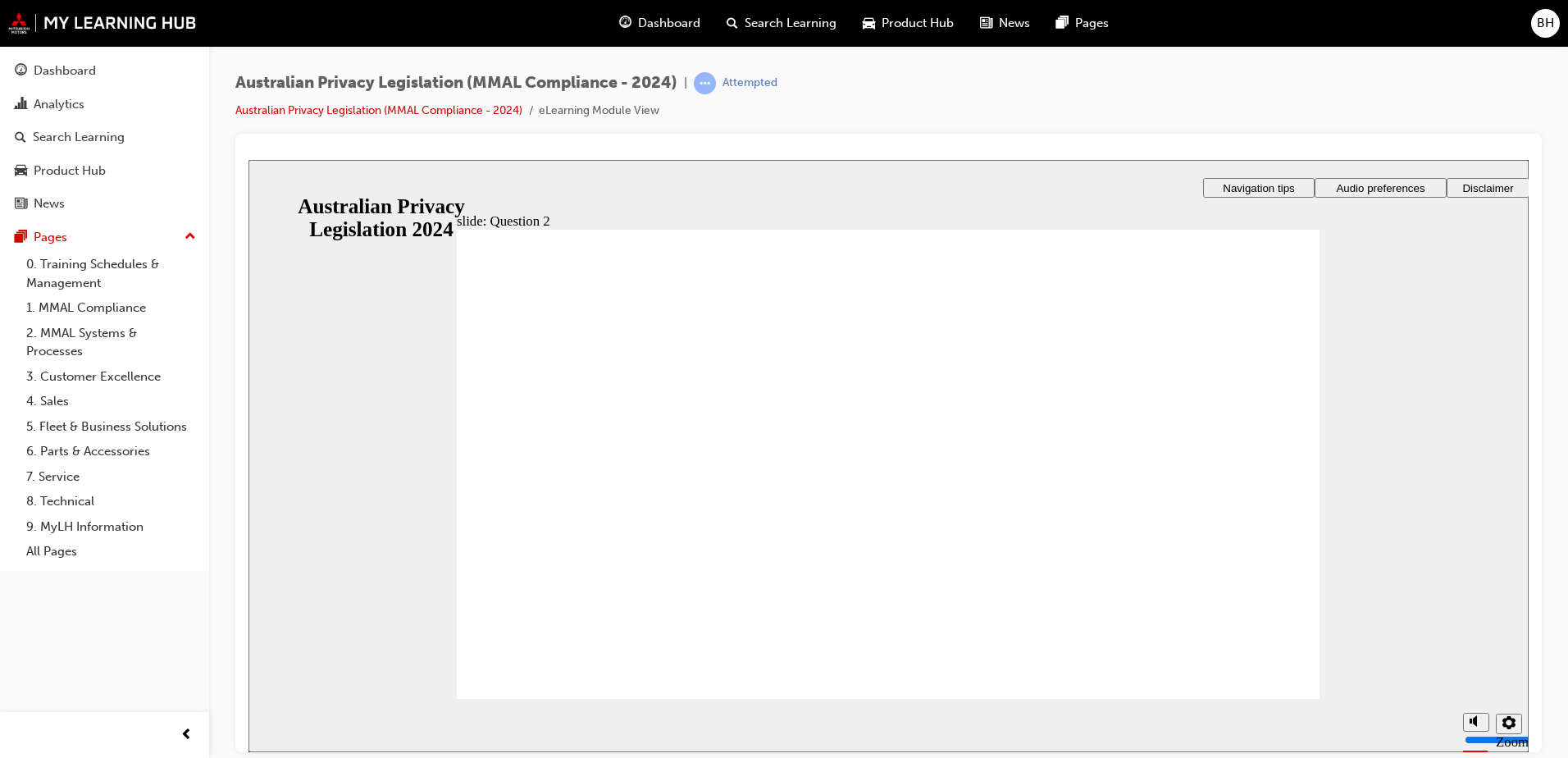
radio input "true"
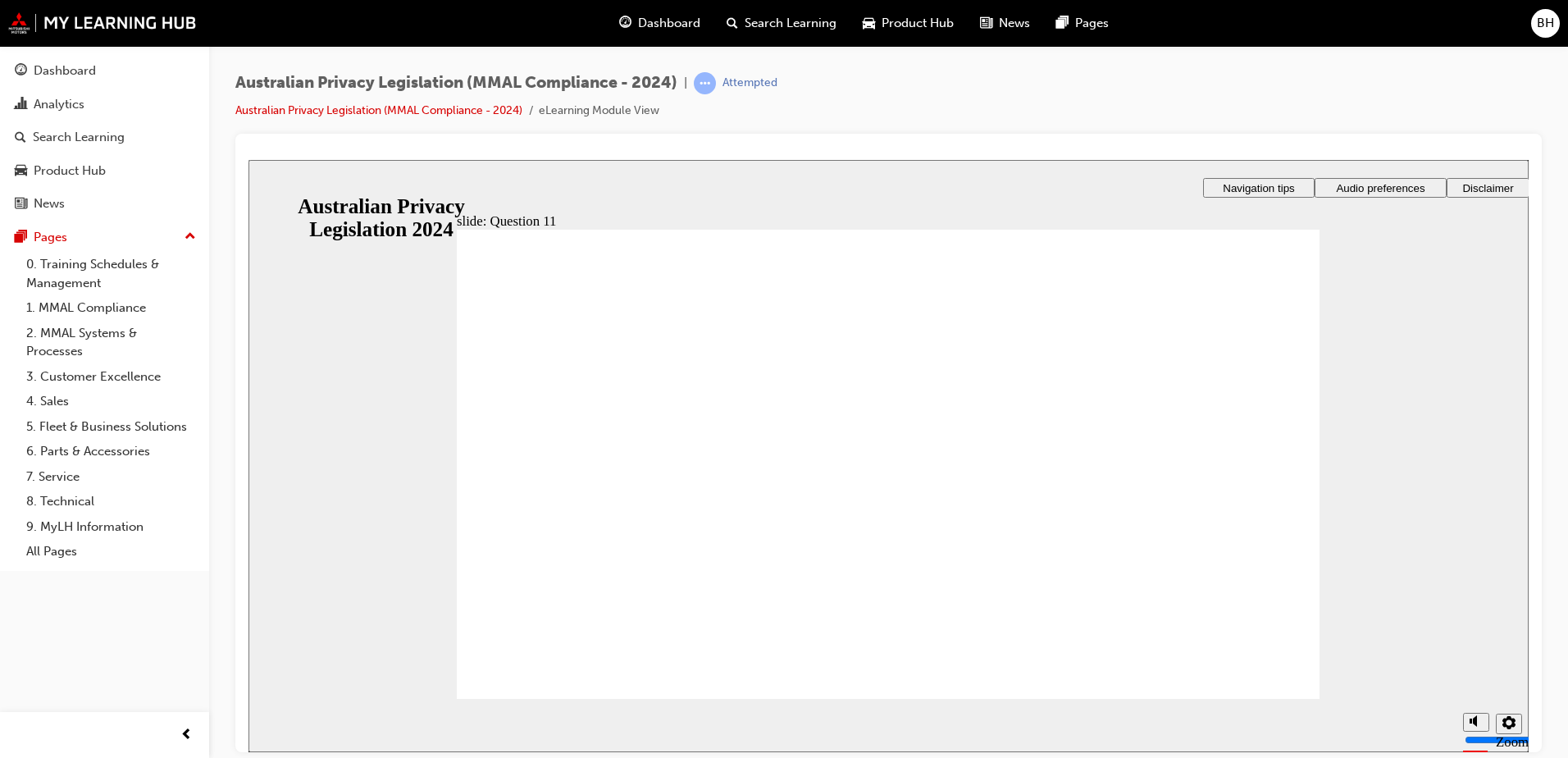
radio input "true"
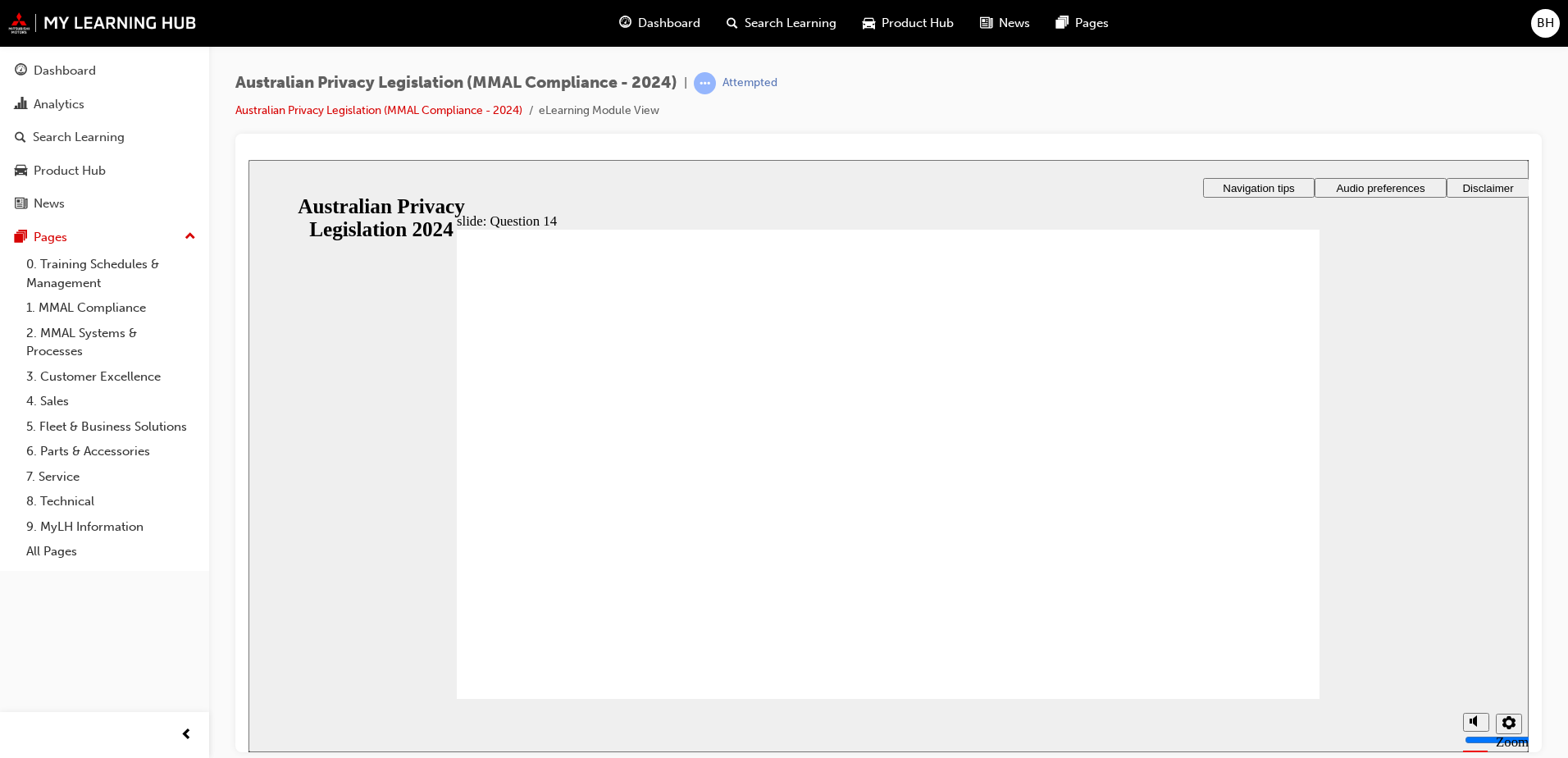
radio input "true"
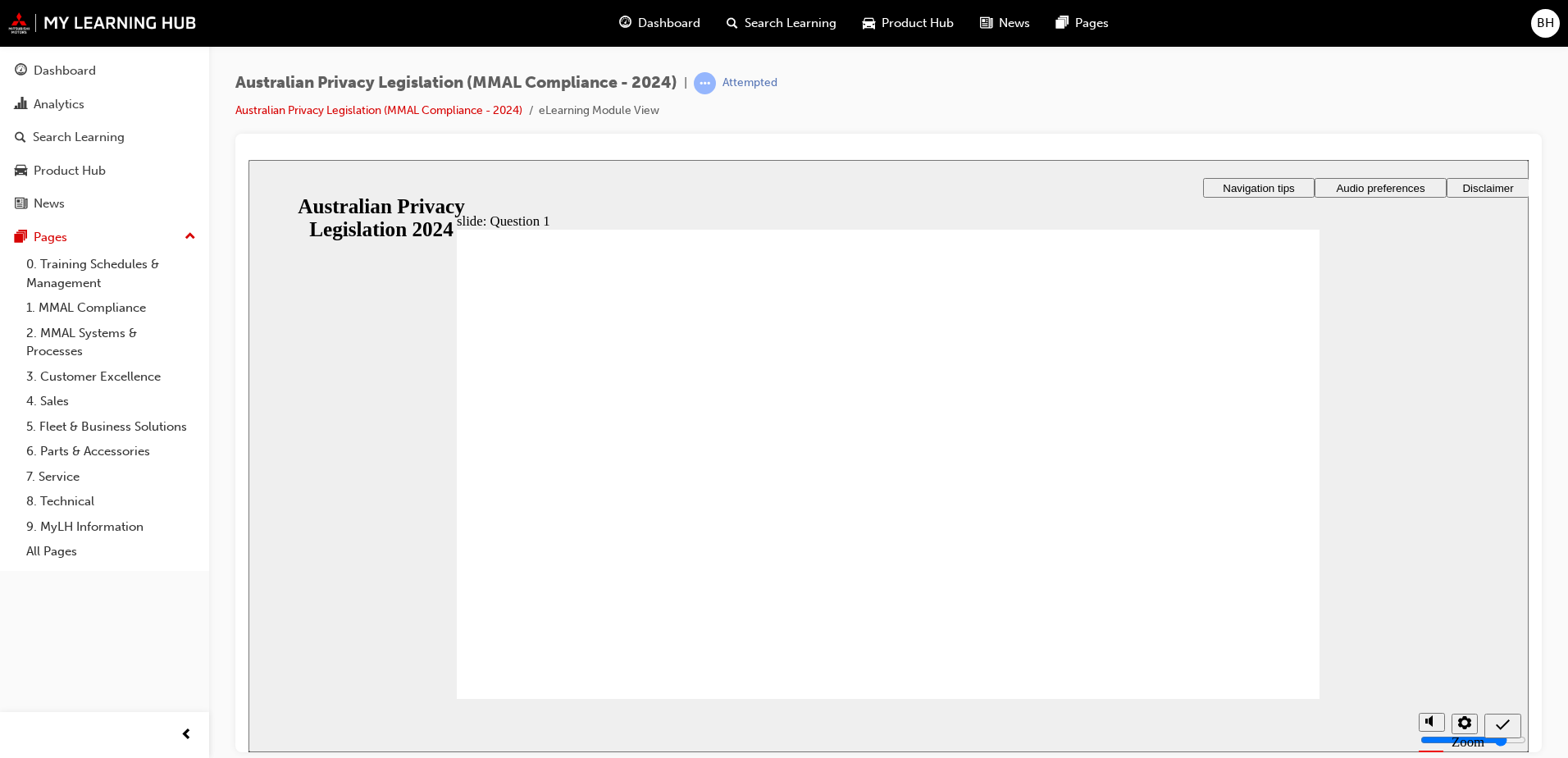
radio input "true"
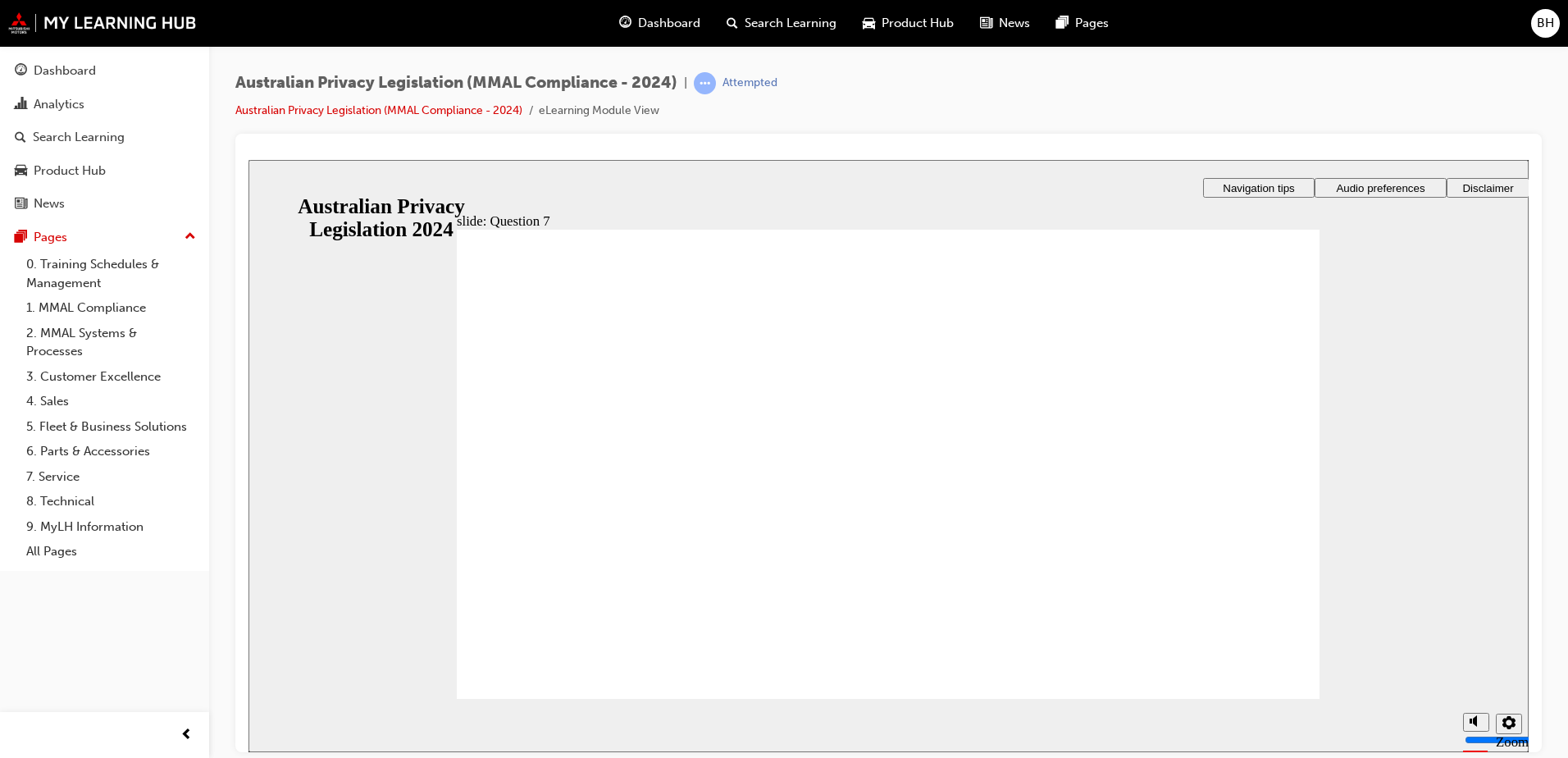
radio input "true"
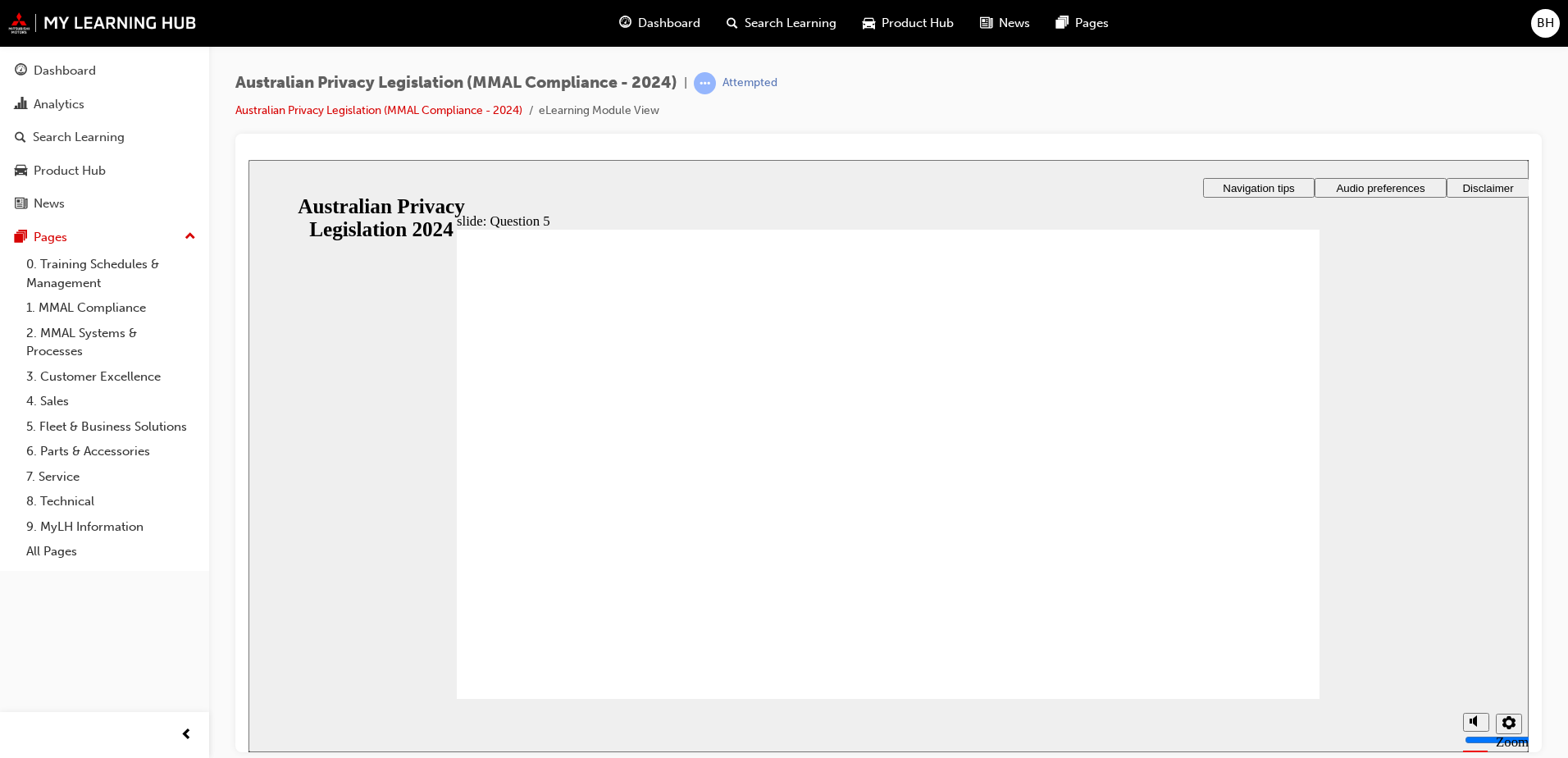
checkbox input "true"
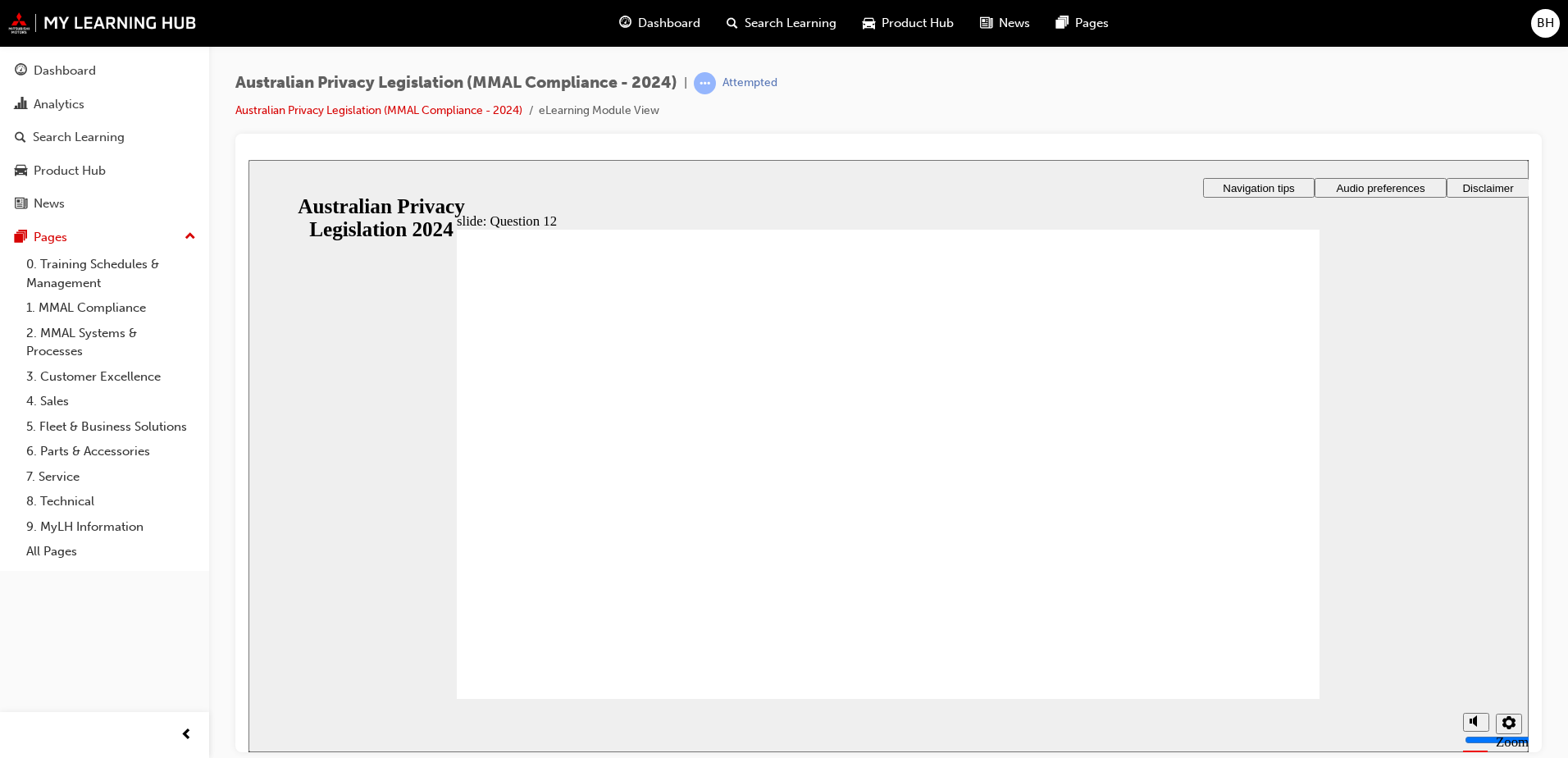
radio input "true"
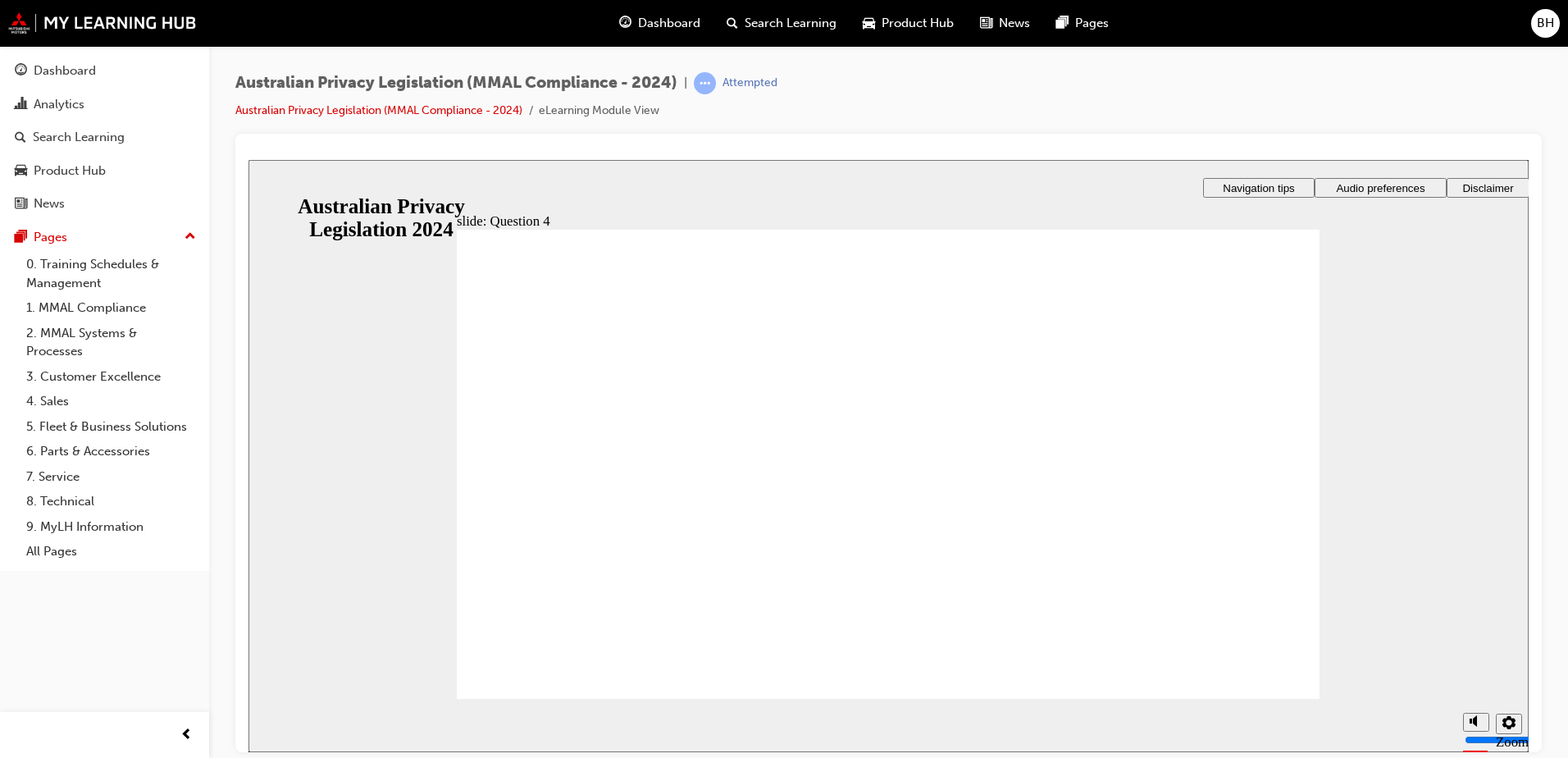
radio input "true"
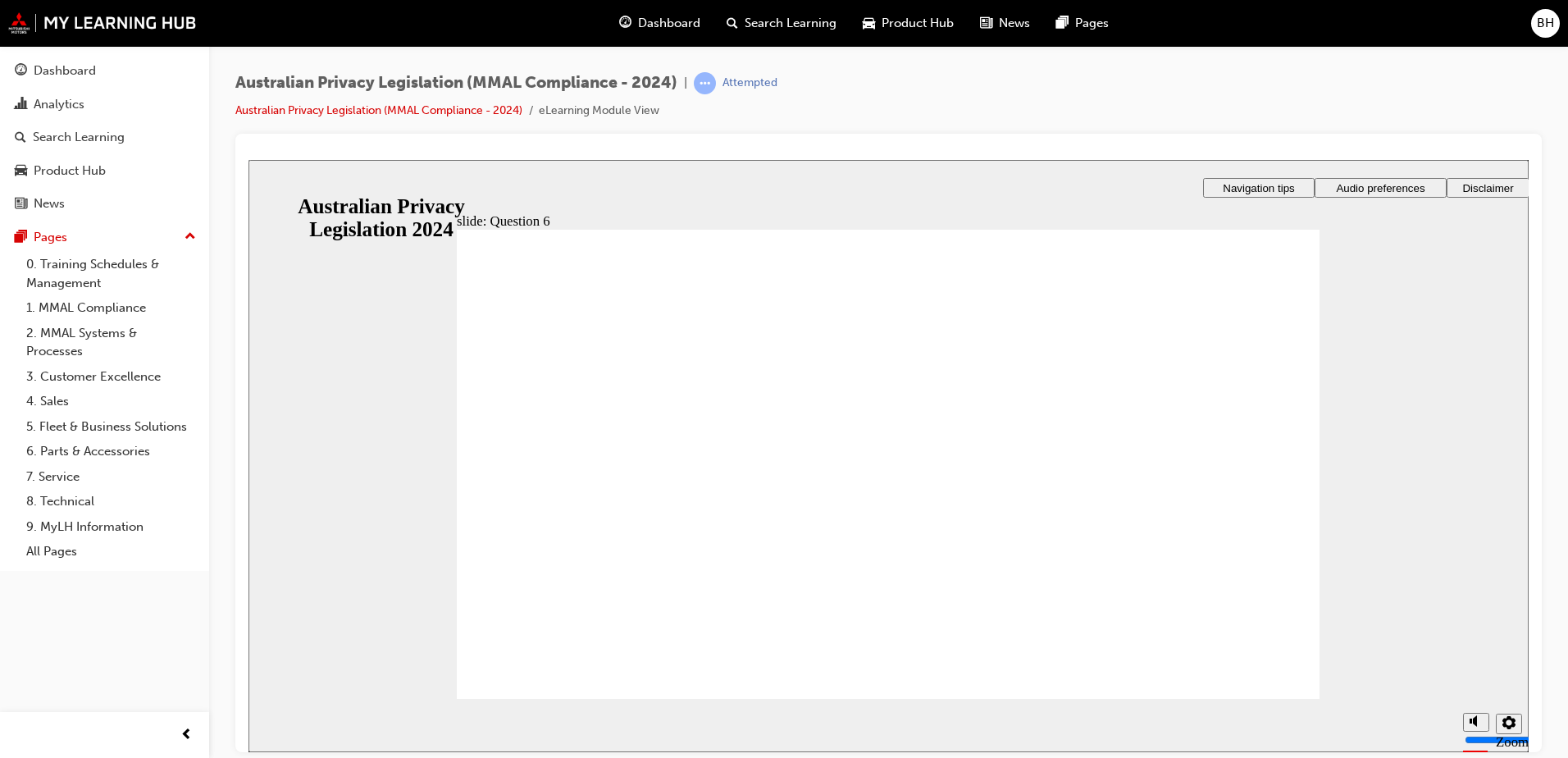
radio input "true"
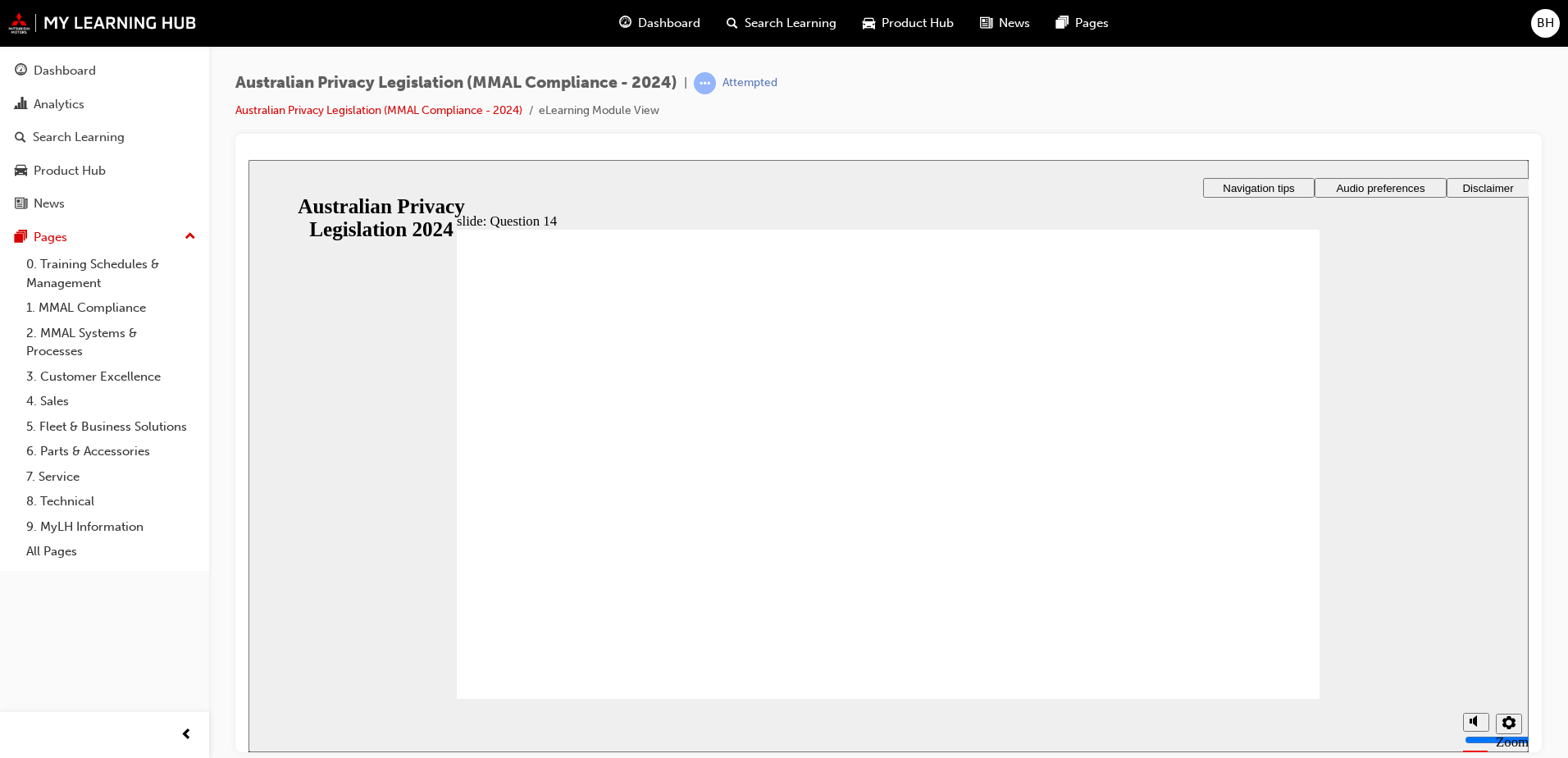
radio input "true"
checkbox input "true"
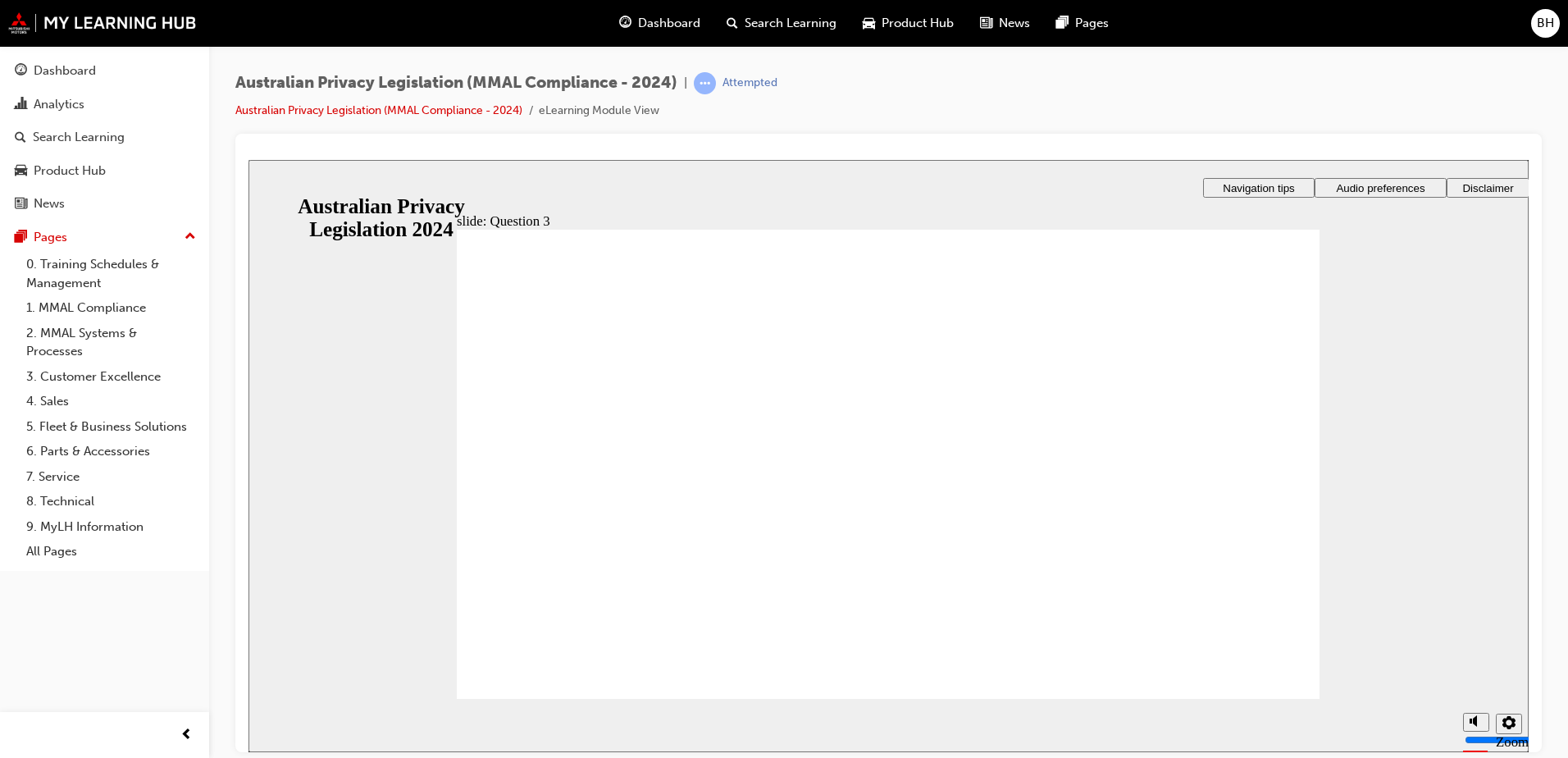
radio input "true"
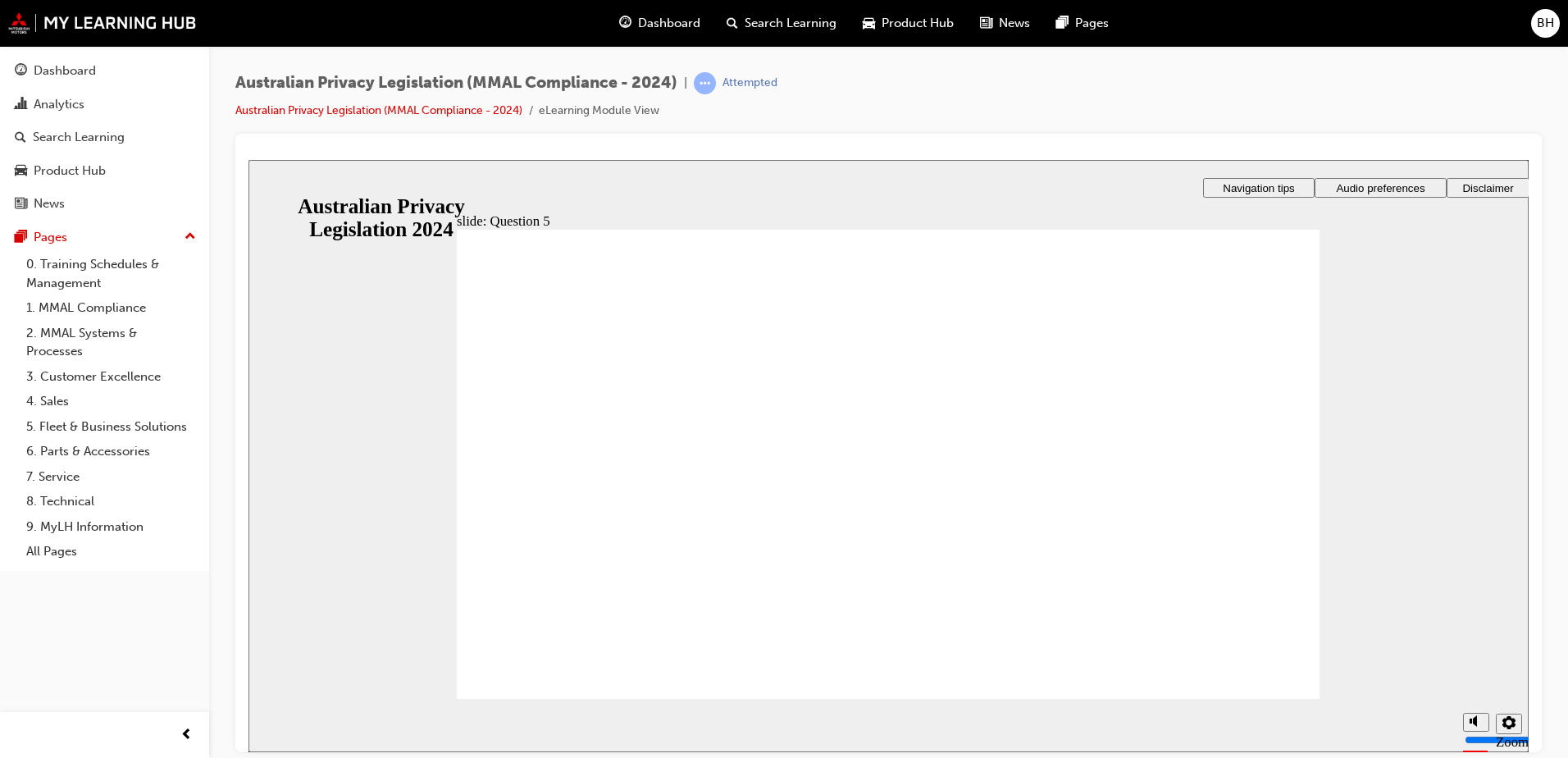
radio input "true"
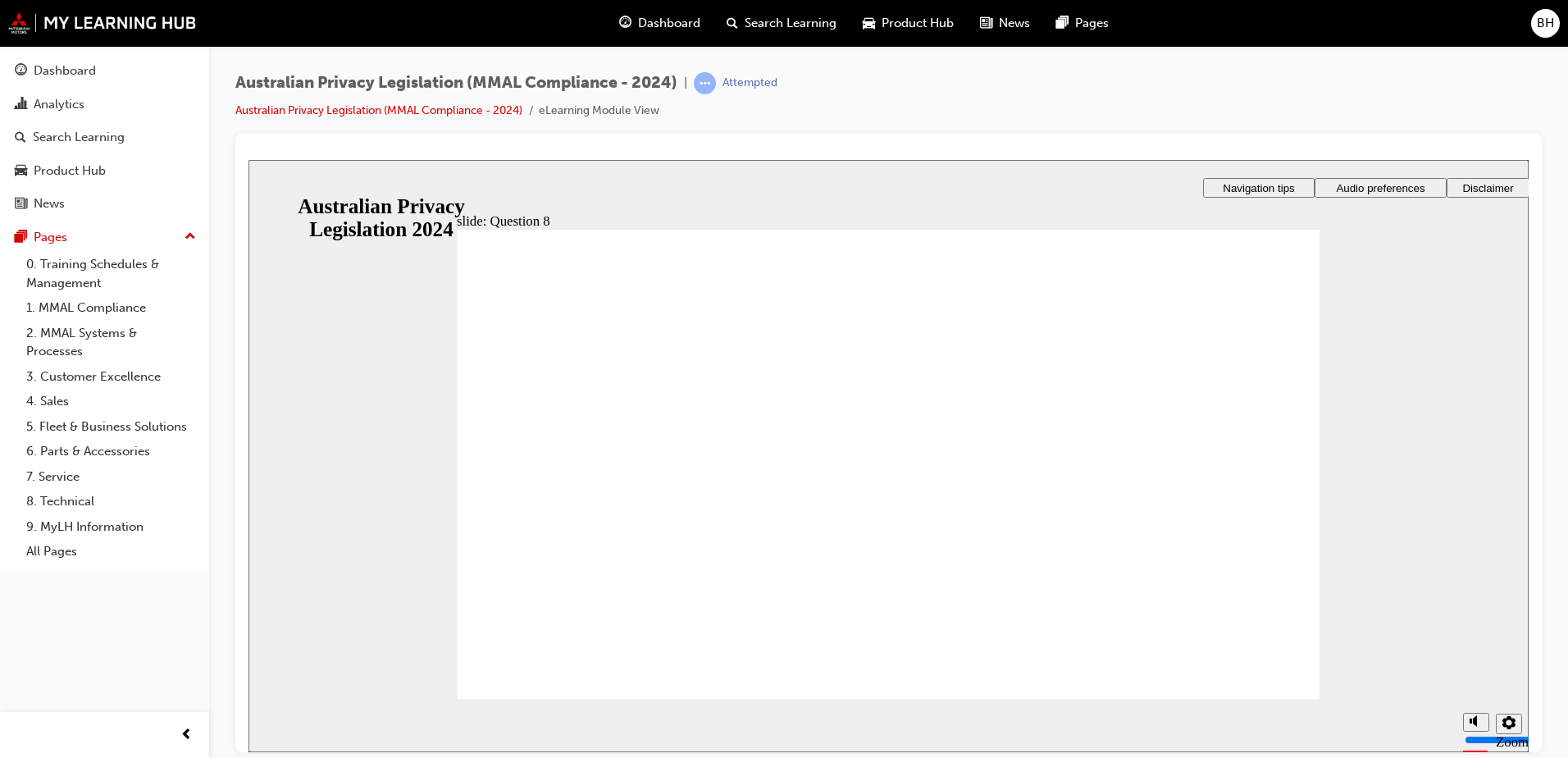
radio input "true"
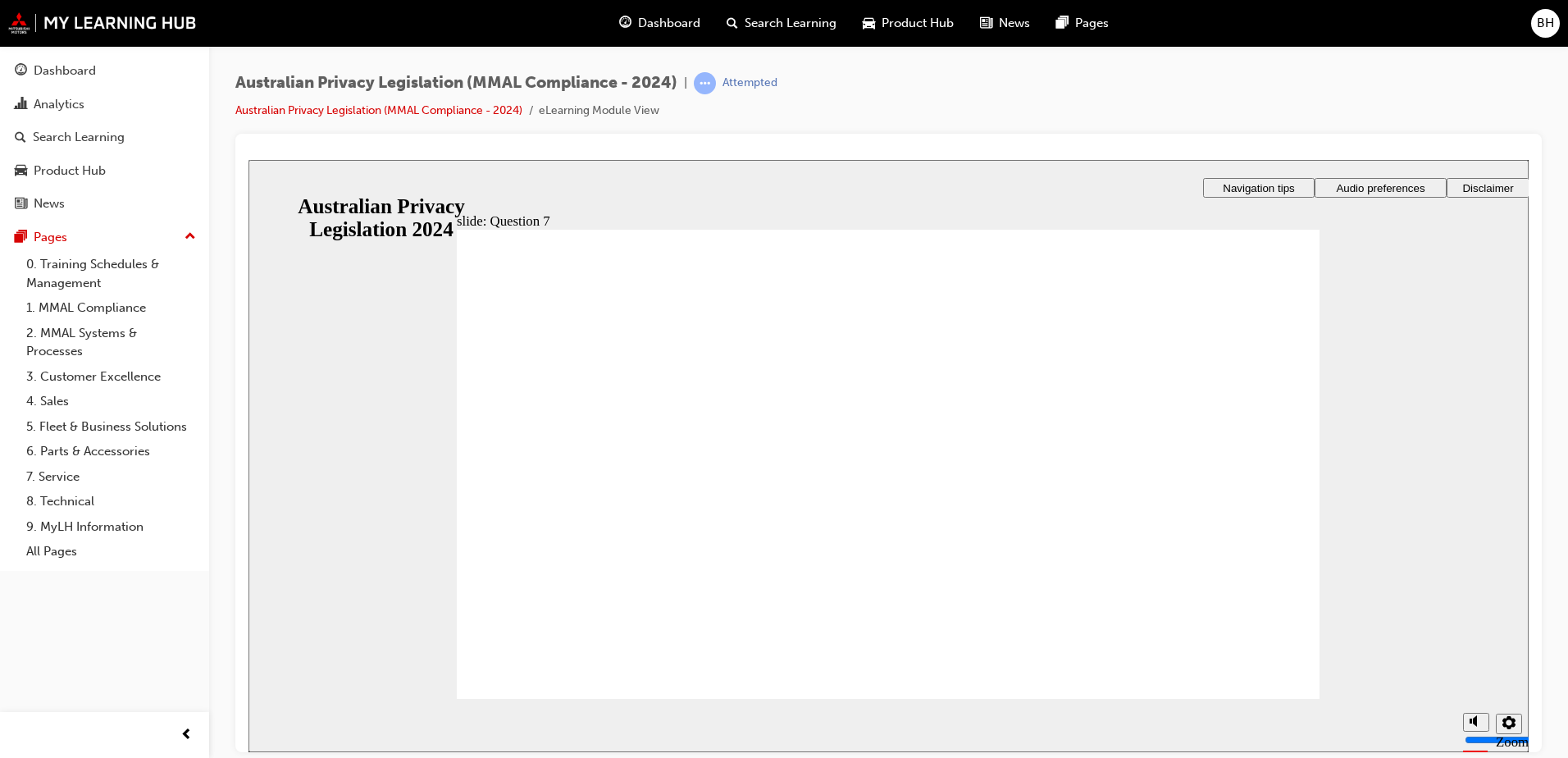
radio input "true"
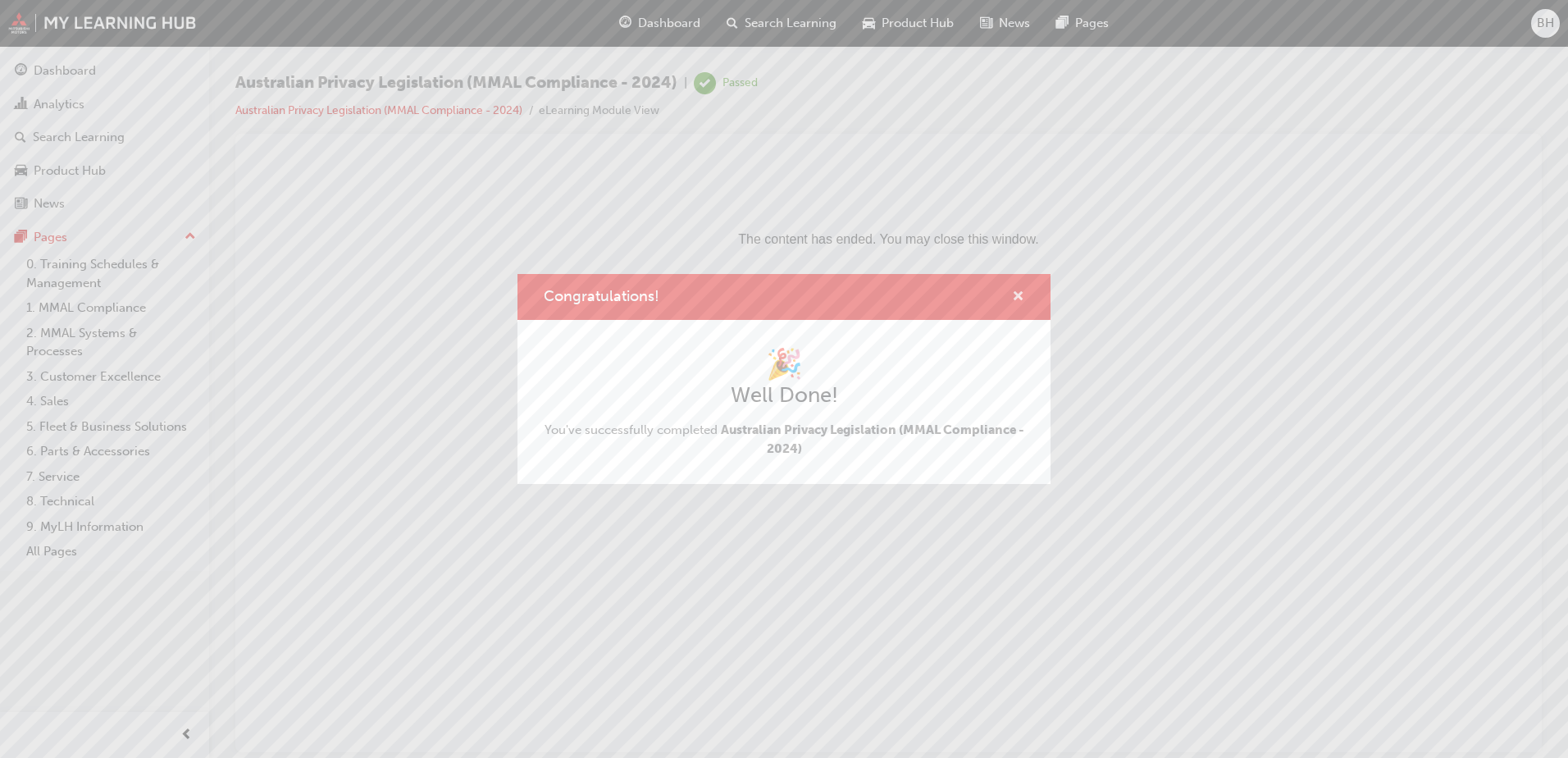
click at [1020, 293] on span "cross-icon" at bounding box center [1018, 297] width 12 height 15
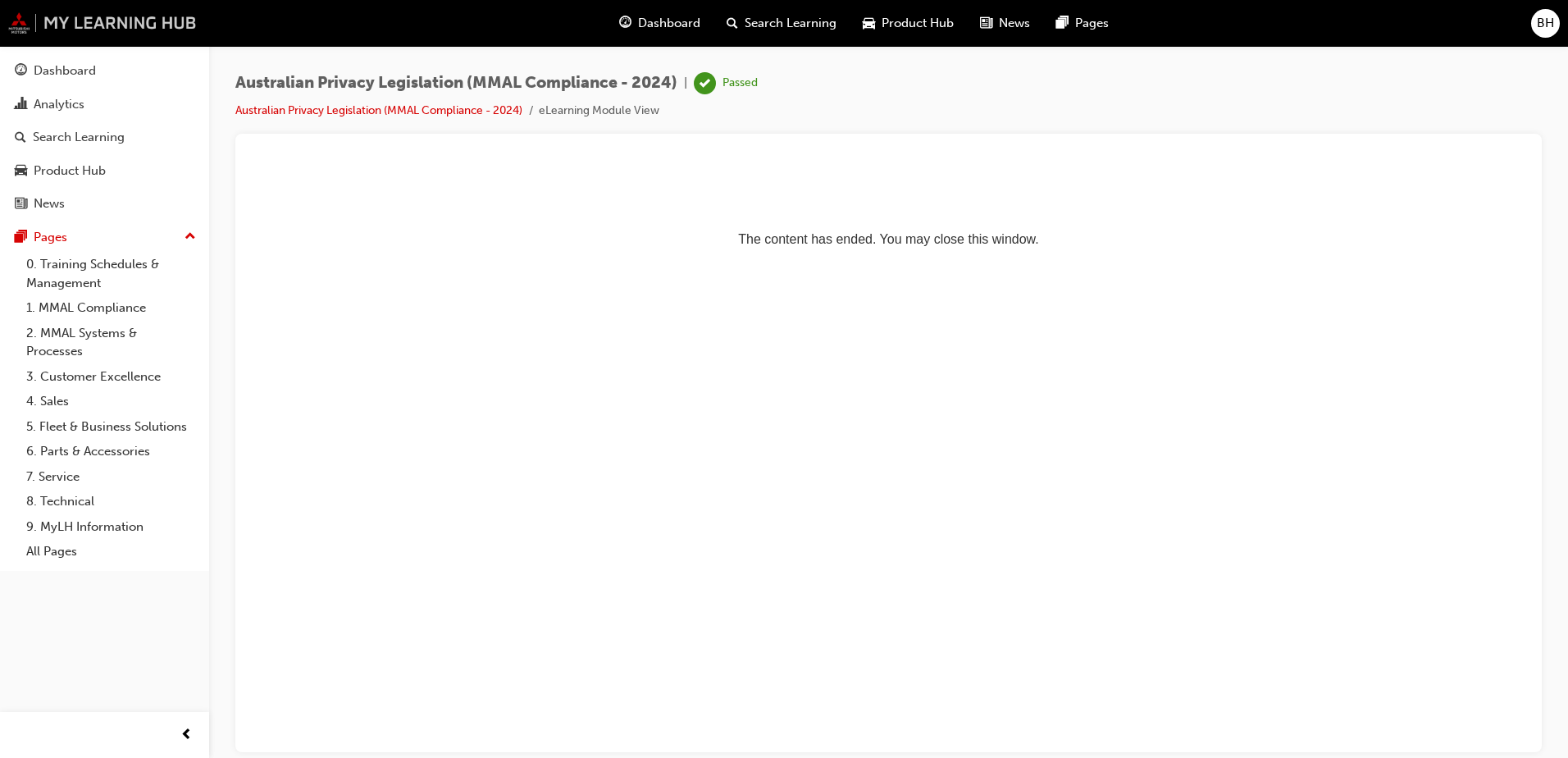
click at [75, 29] on img at bounding box center [102, 23] width 189 height 21
